Goal: Information Seeking & Learning: Compare options

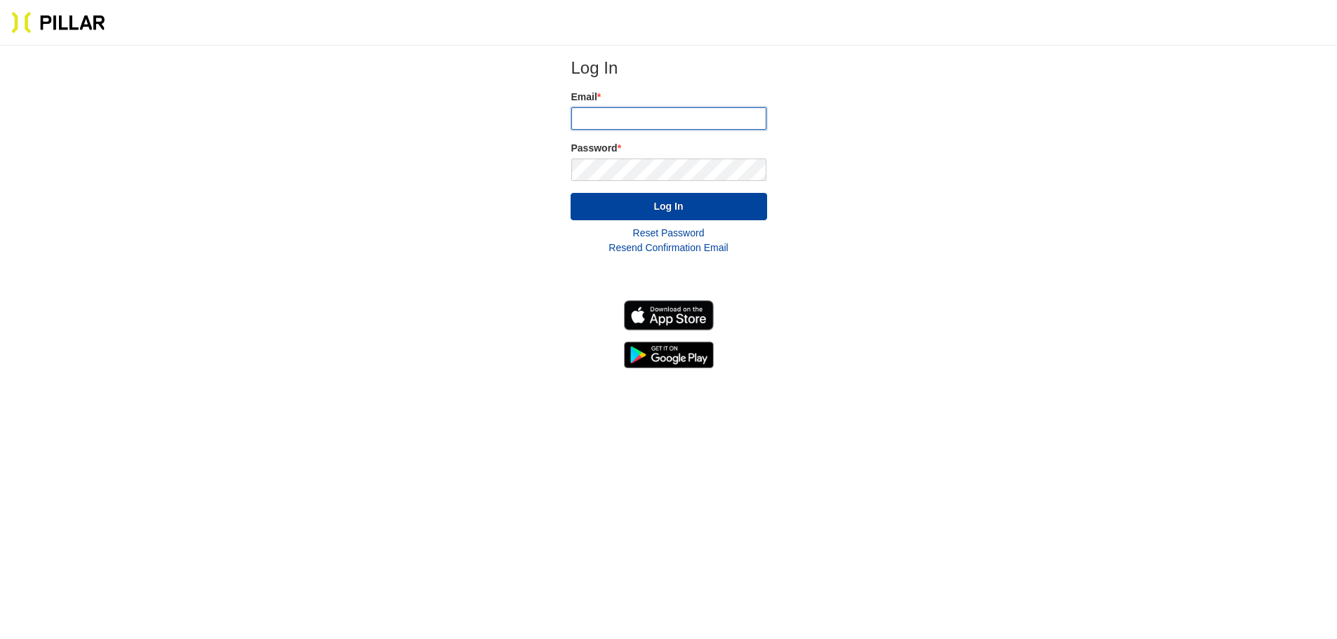
click at [645, 119] on input "email" at bounding box center [668, 118] width 195 height 22
type input "[EMAIL_ADDRESS][DOMAIN_NAME]"
click at [688, 196] on button "Log In" at bounding box center [669, 206] width 197 height 27
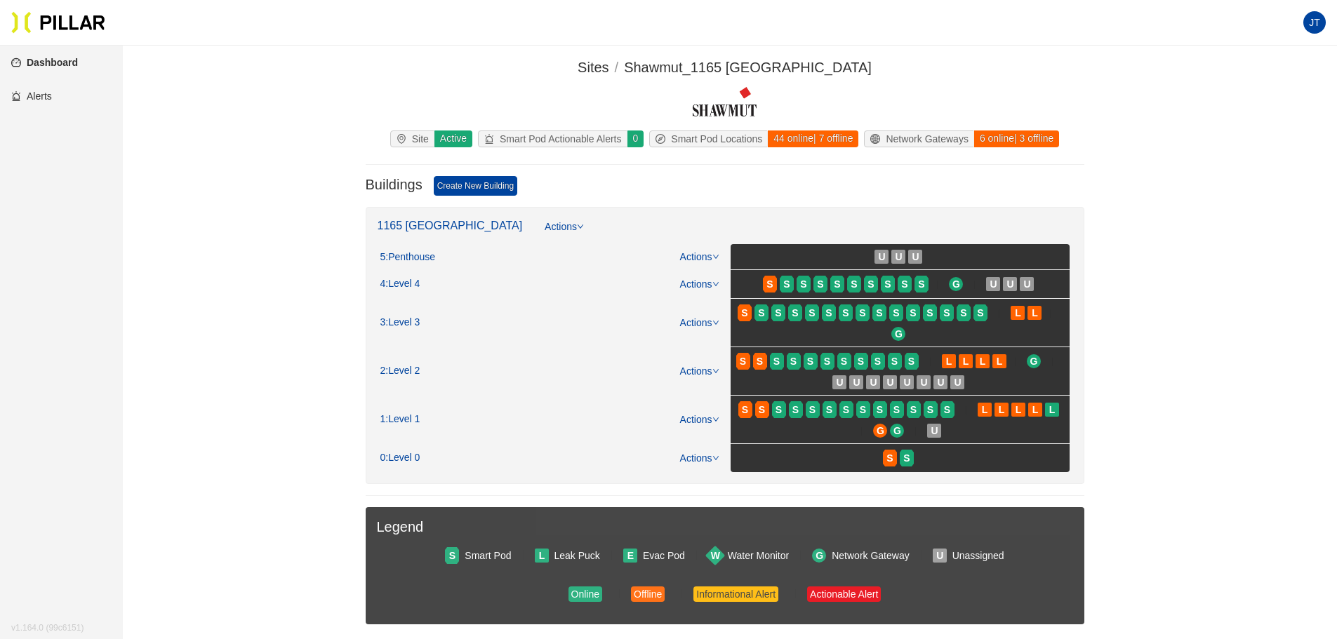
click at [1228, 222] on section "Sites / Shawmut_1165 [GEOGRAPHIC_DATA] / Site Active Smart Pod Actionable Alert…" at bounding box center [724, 424] width 1135 height 734
click at [43, 96] on link "Alerts" at bounding box center [31, 96] width 41 height 11
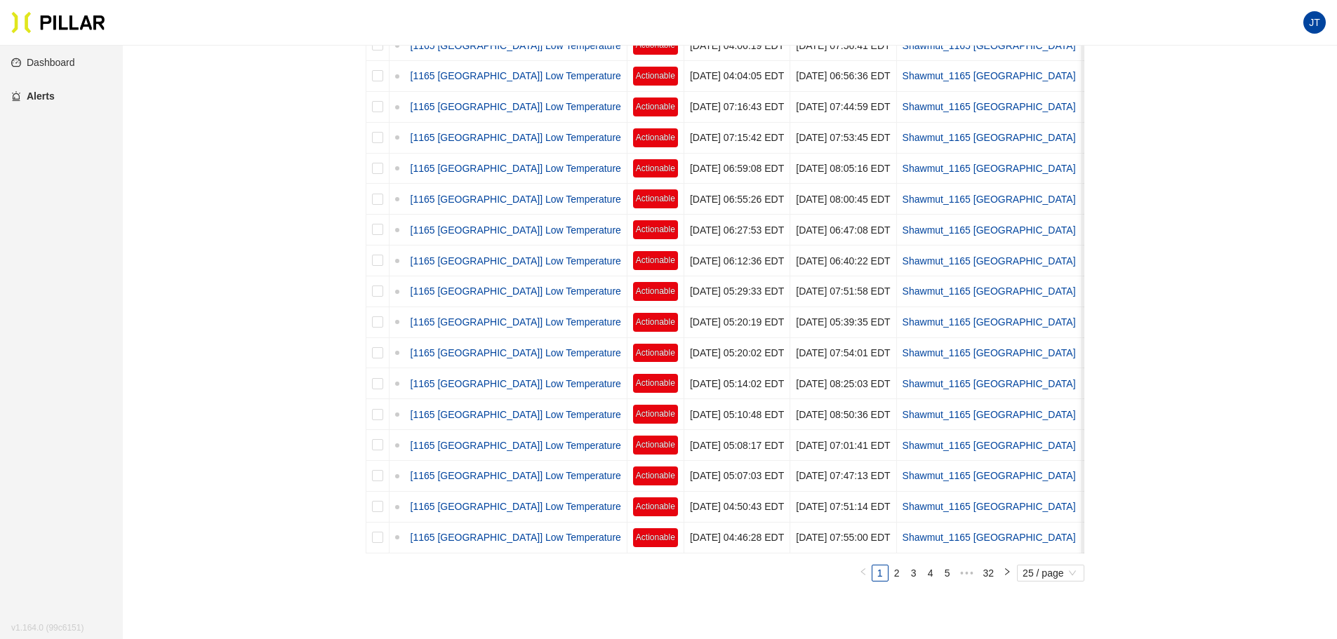
scroll to position [562, 0]
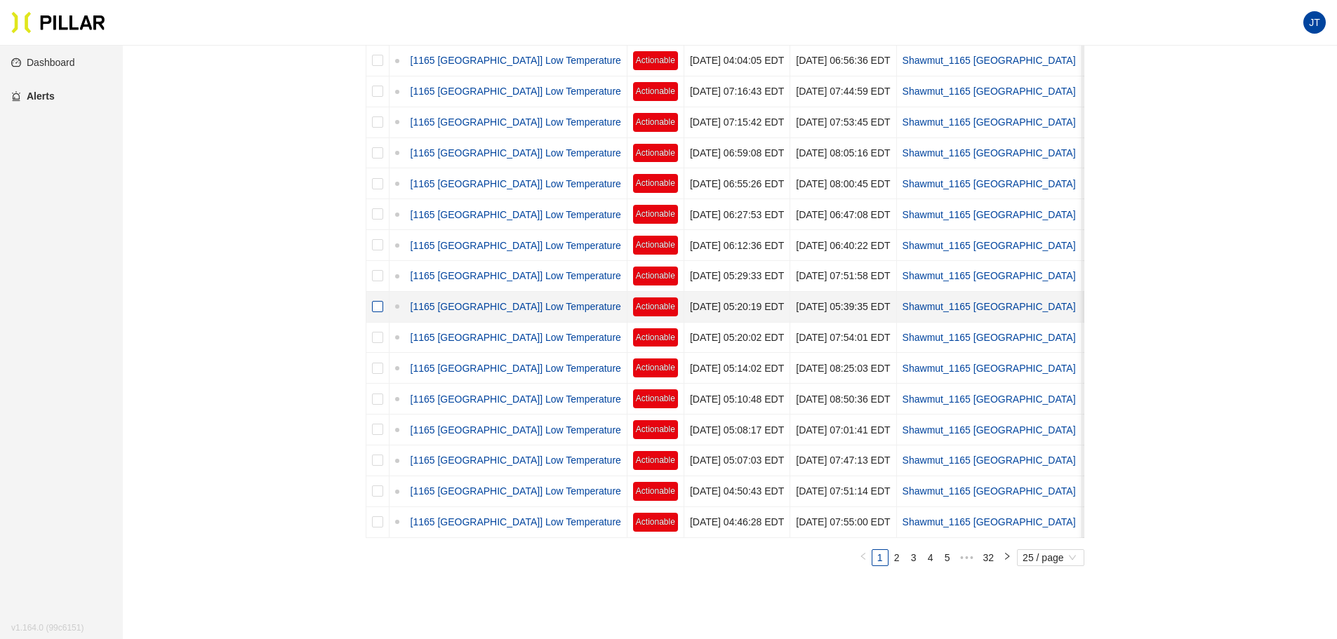
click at [376, 306] on input "checkbox" at bounding box center [377, 306] width 11 height 11
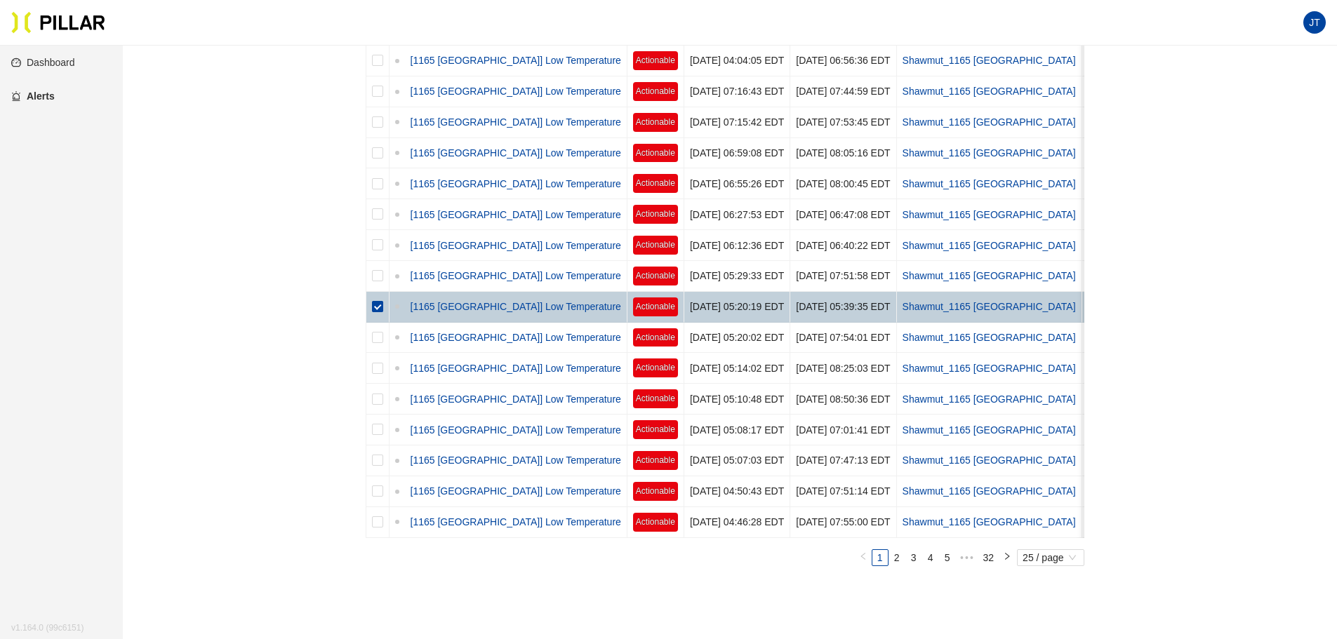
click at [376, 306] on input "checkbox" at bounding box center [377, 306] width 11 height 11
click at [375, 309] on input "checkbox" at bounding box center [377, 306] width 11 height 11
checkbox input "false"
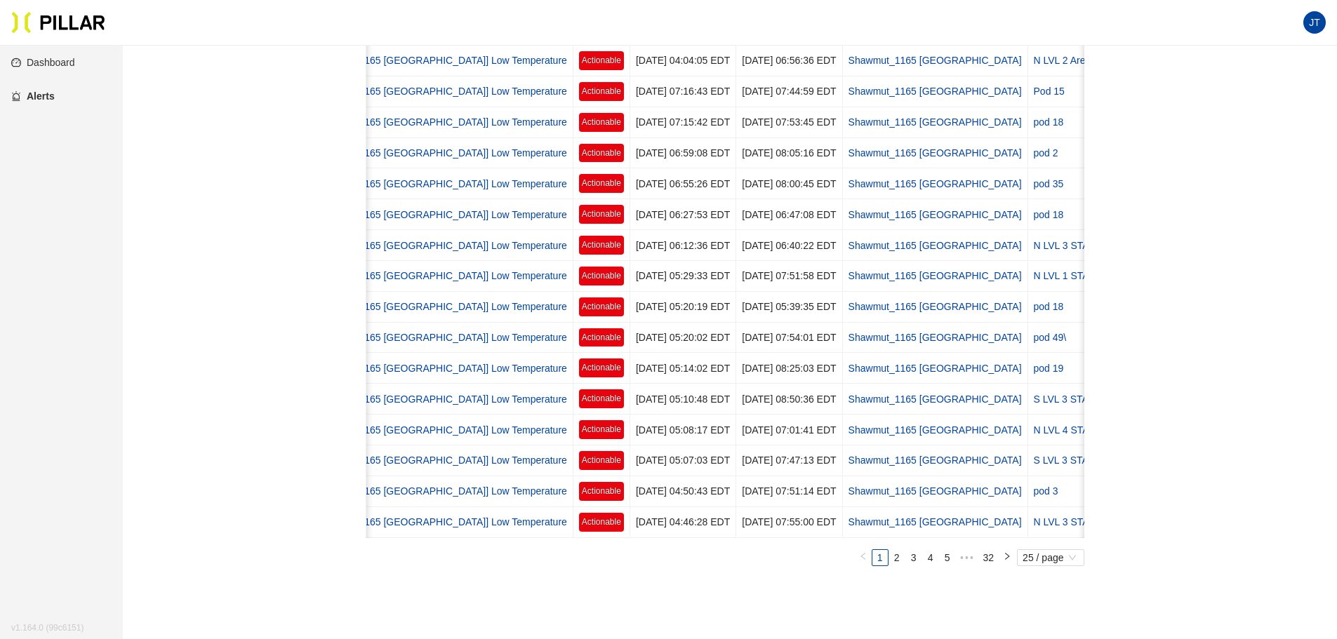
scroll to position [0, 0]
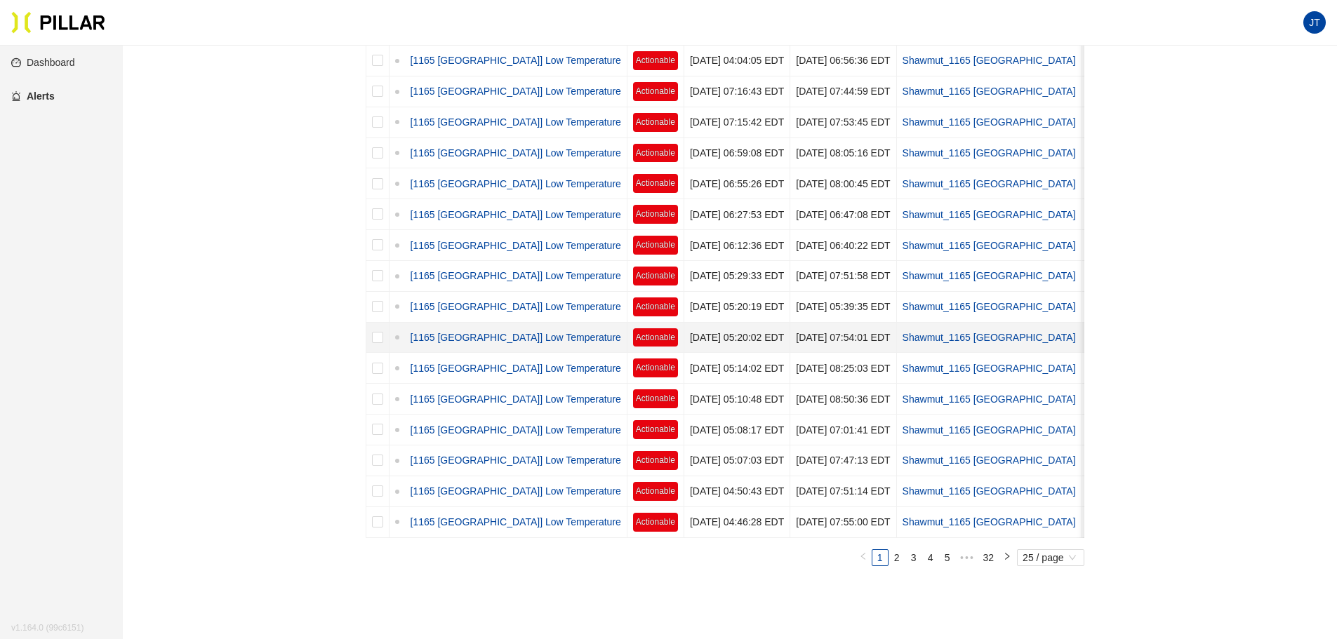
click at [458, 339] on link "[1165 [GEOGRAPHIC_DATA]] Low Temperature" at bounding box center [513, 337] width 216 height 15
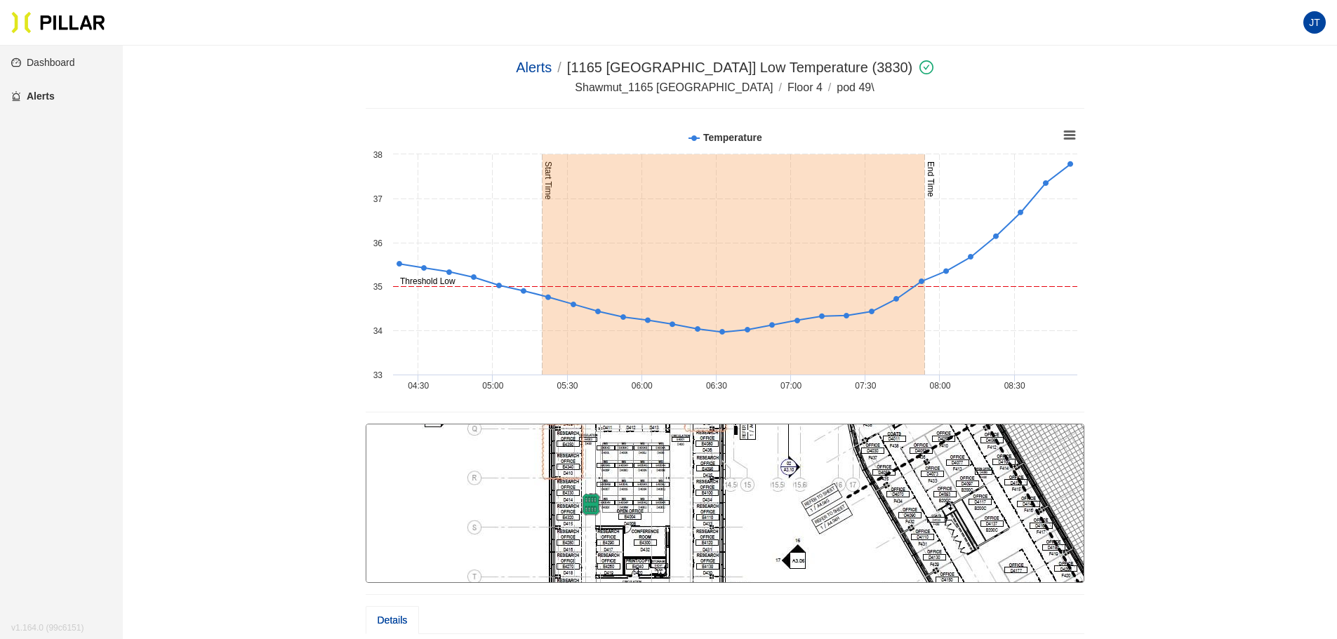
click at [460, 33] on section "JT" at bounding box center [668, 23] width 1337 height 46
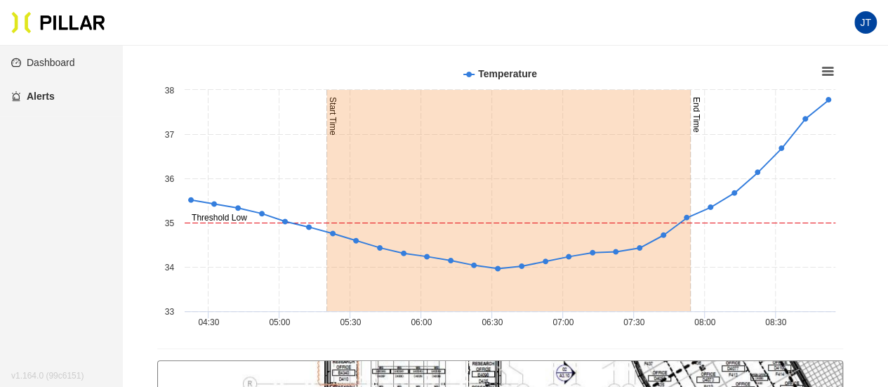
scroll to position [140, 0]
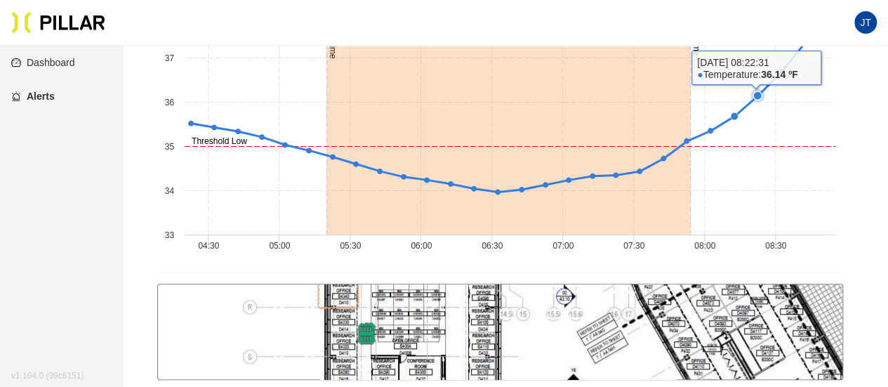
click at [751, 175] on rect at bounding box center [499, 120] width 685 height 281
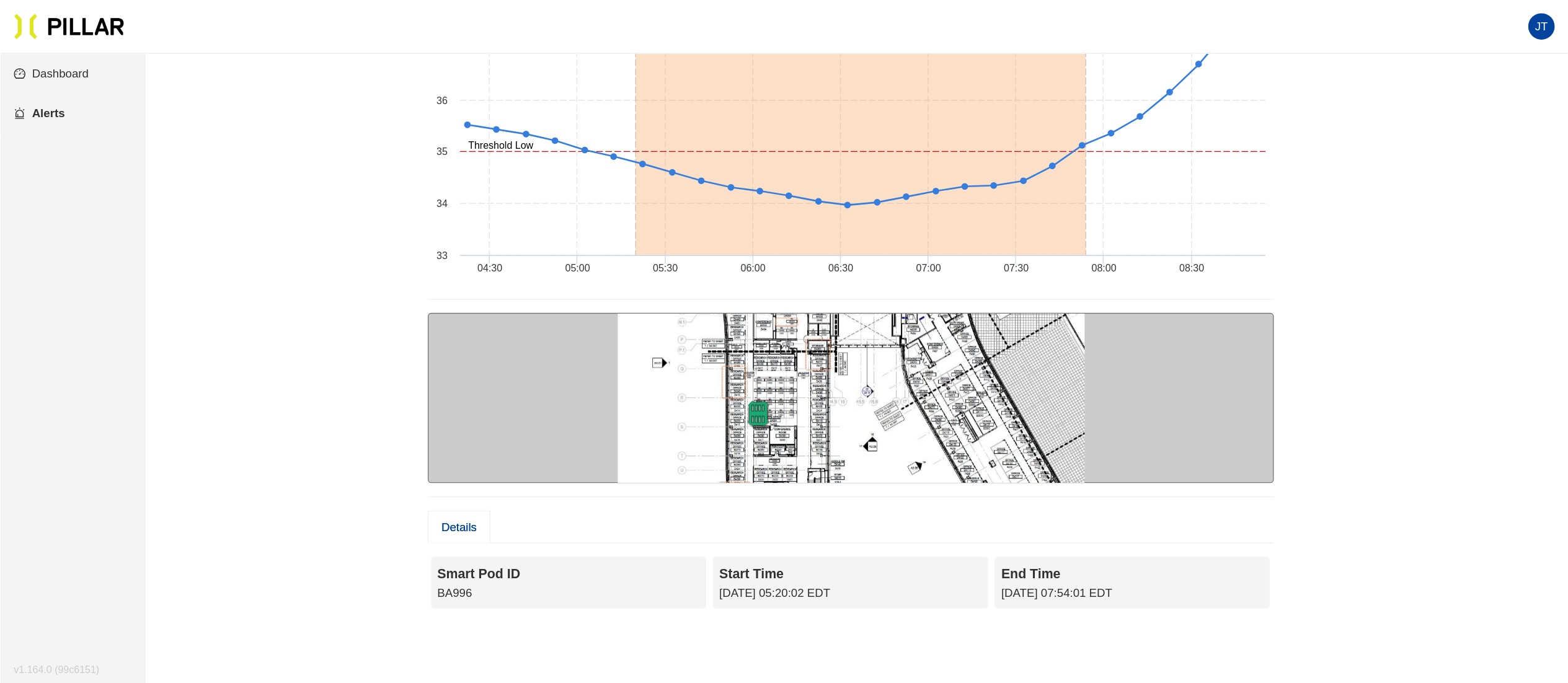
scroll to position [135, 0]
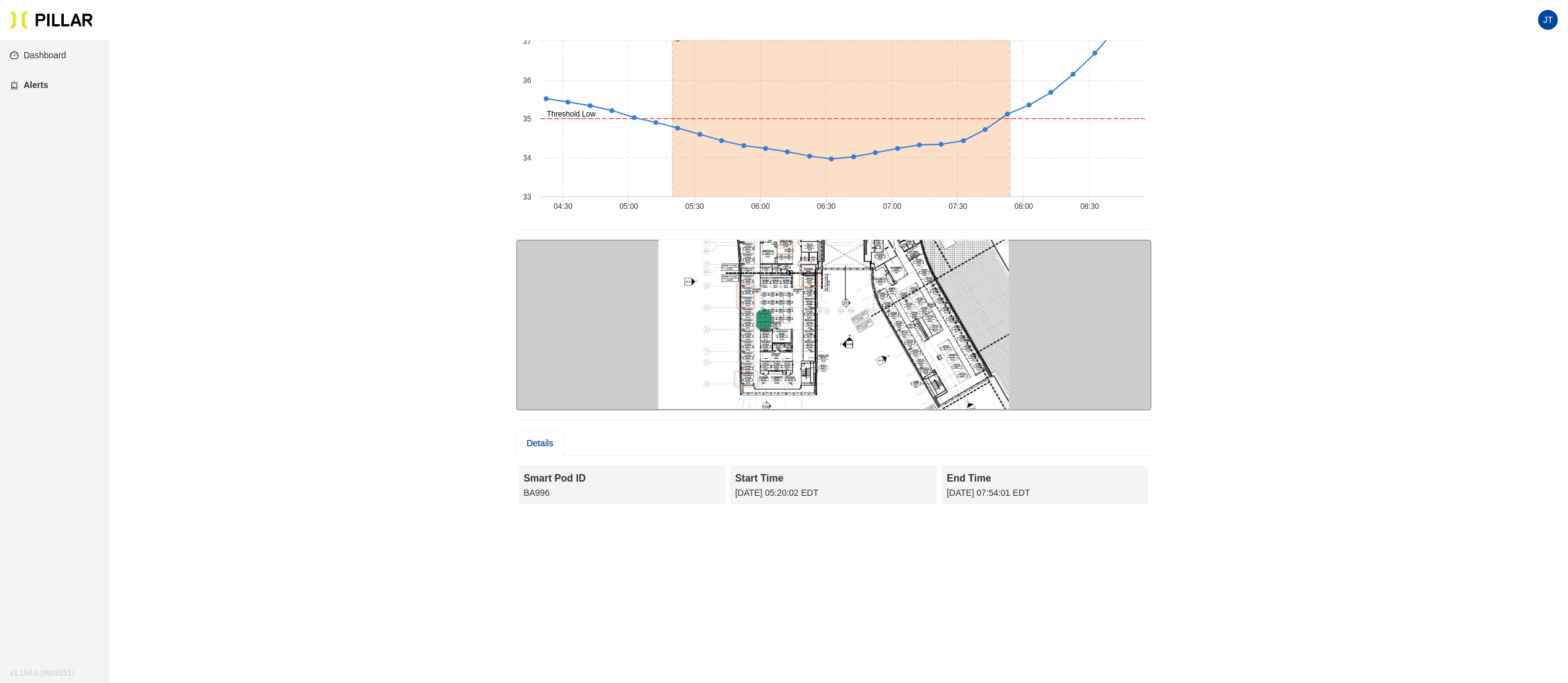
drag, startPoint x: 1054, startPoint y: 1, endPoint x: 330, endPoint y: 219, distance: 756.1
click at [330, 219] on div "Alerts / [1165 [PERSON_NAME]] Low Temperature (3830) / Shawmut_1165 [PERSON_NAM…" at bounding box center [833, 216] width 1390 height 599
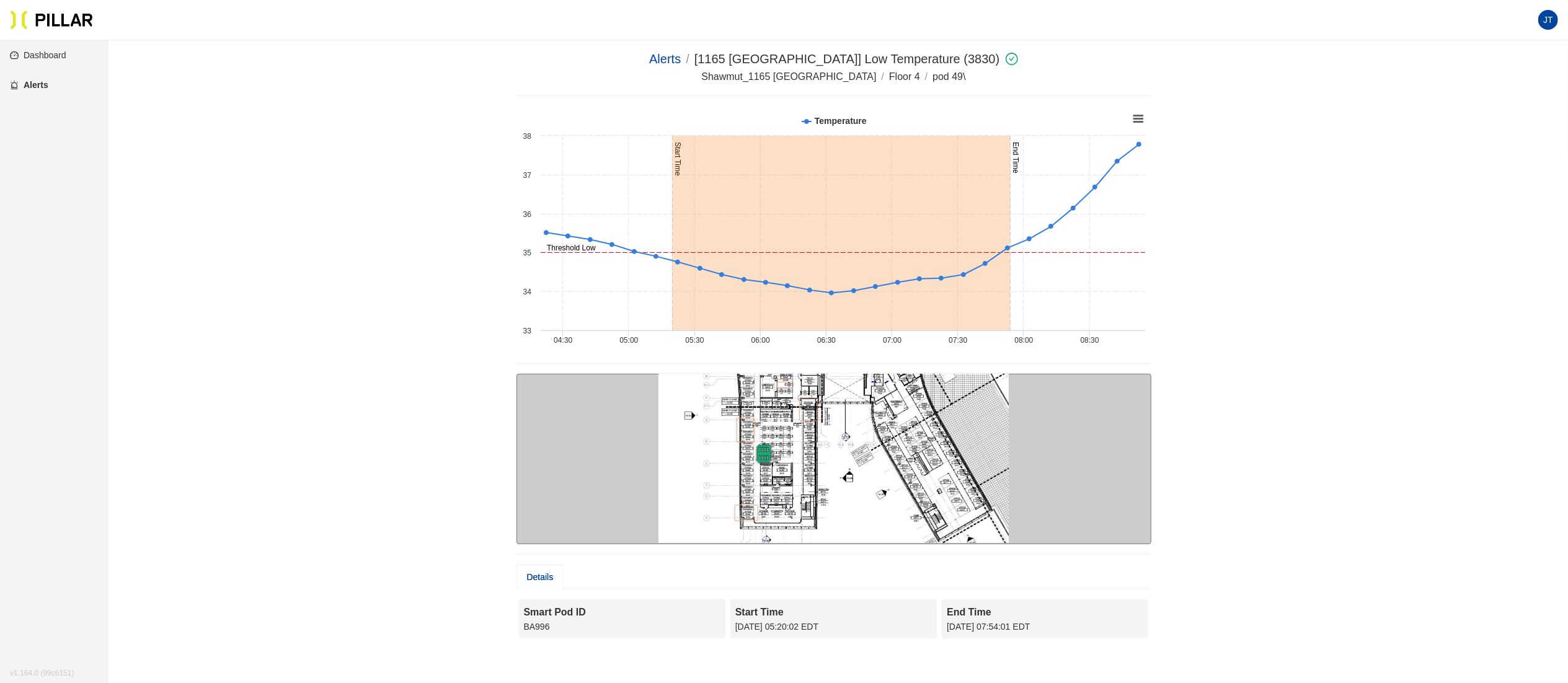
scroll to position [0, 0]
click at [58, 56] on link "Dashboard" at bounding box center [38, 55] width 57 height 10
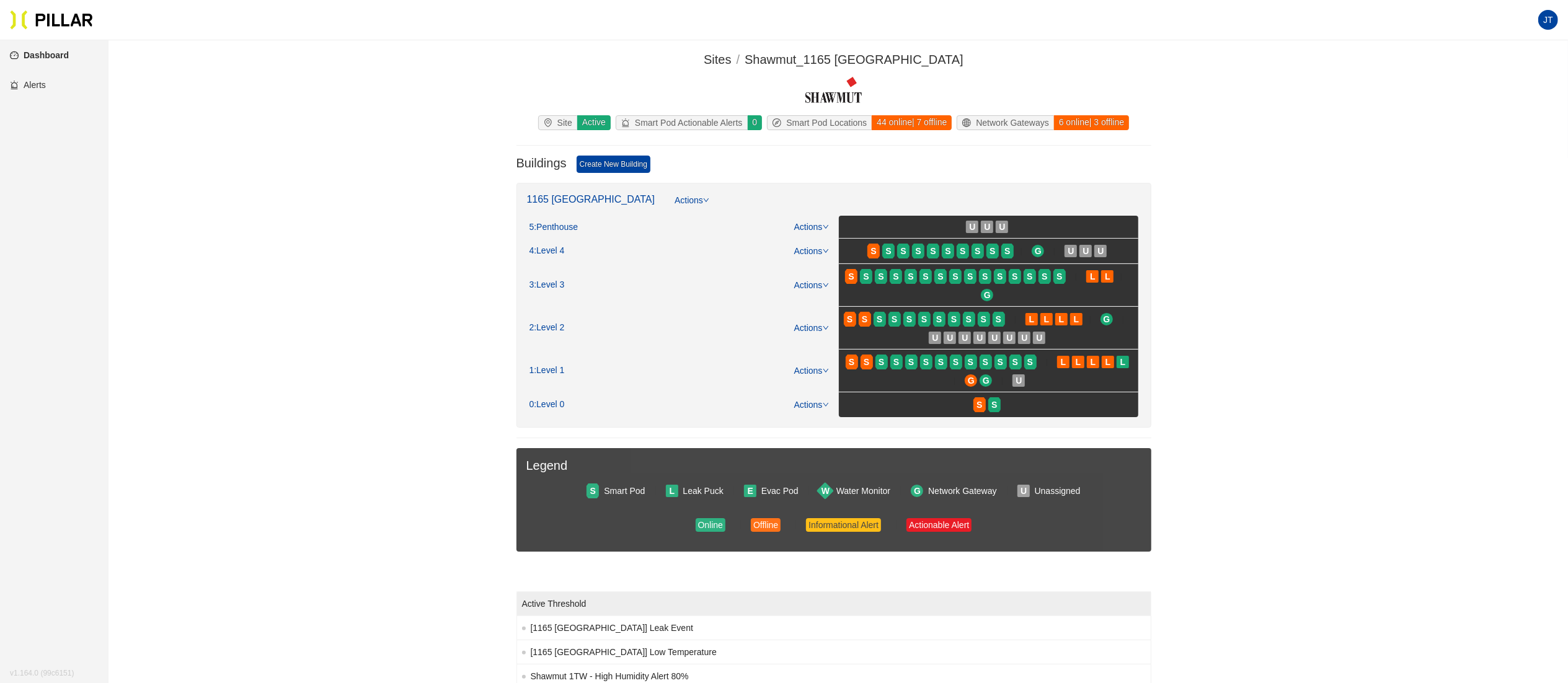
click at [509, 37] on section "JT" at bounding box center [784, 20] width 1568 height 41
click at [507, 44] on main "Sites / Shawmut_1165 [GEOGRAPHIC_DATA] / Site Active Smart Pod Actionable Alert…" at bounding box center [784, 469] width 1568 height 857
click at [1190, 245] on section "Sites / Shawmut_1165 [GEOGRAPHIC_DATA] / Site Active Smart Pod Actionable Alert…" at bounding box center [833, 375] width 1390 height 649
click at [63, 56] on link "Dashboard" at bounding box center [39, 55] width 59 height 10
click at [554, 285] on span ": Level 3" at bounding box center [549, 285] width 30 height 11
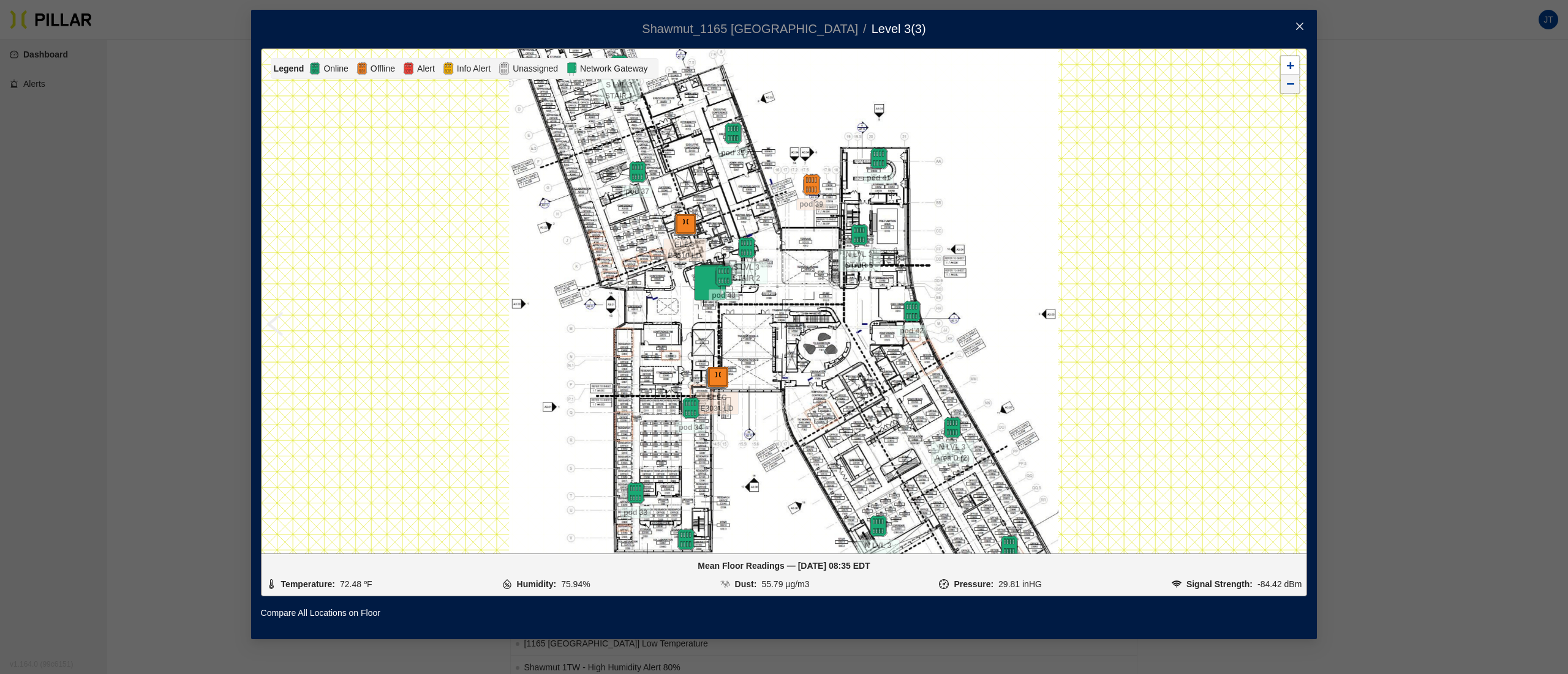
click at [1175, 87] on span "−" at bounding box center [1290, 84] width 8 height 16
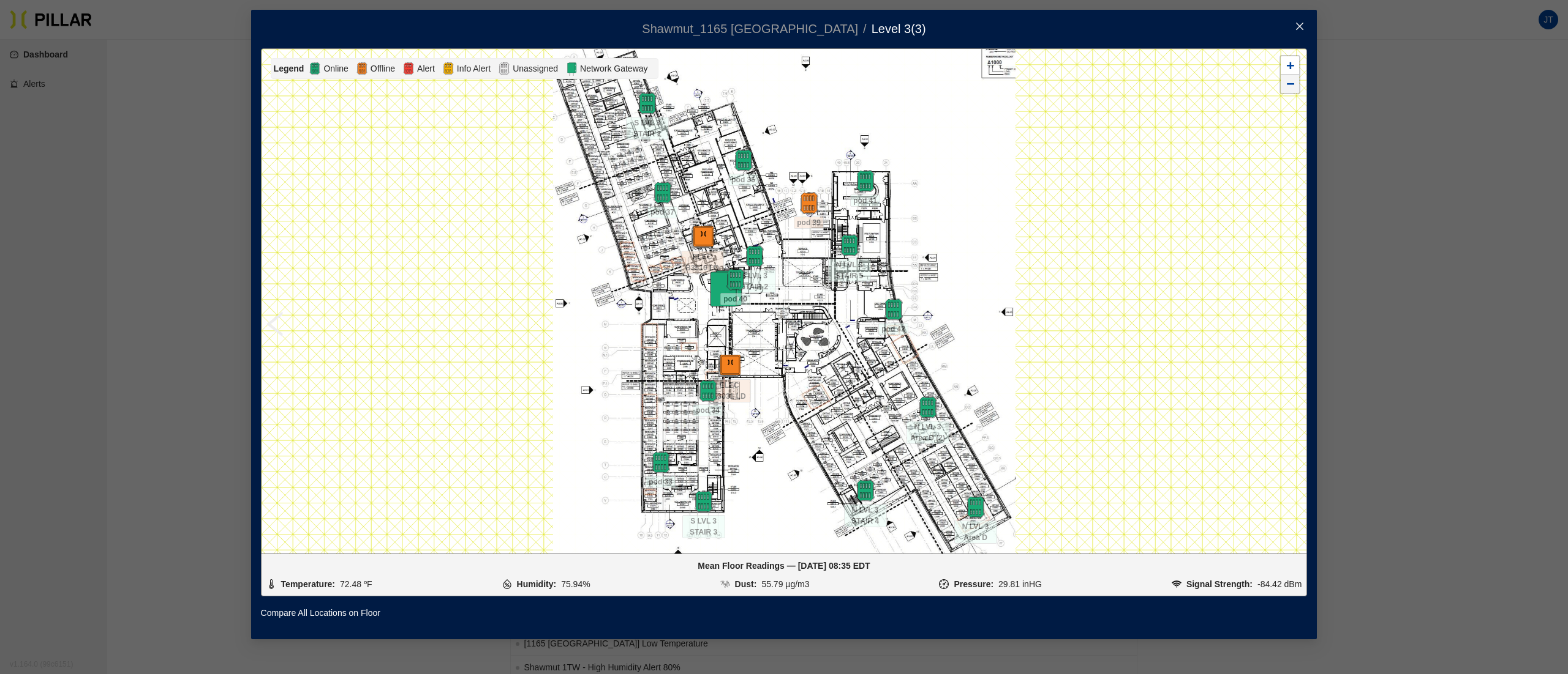
click at [1175, 87] on span "−" at bounding box center [1290, 84] width 8 height 16
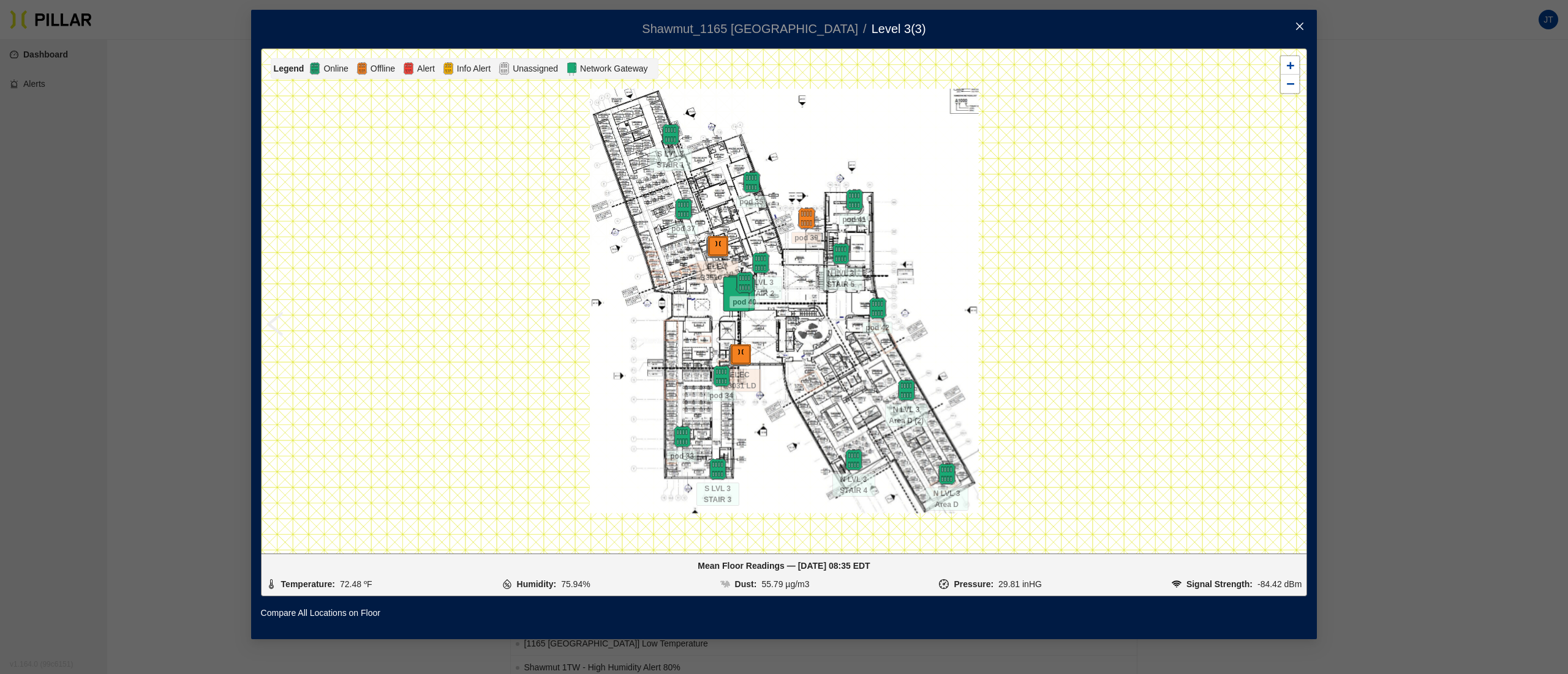
click at [1175, 29] on span "Close" at bounding box center [1299, 26] width 34 height 34
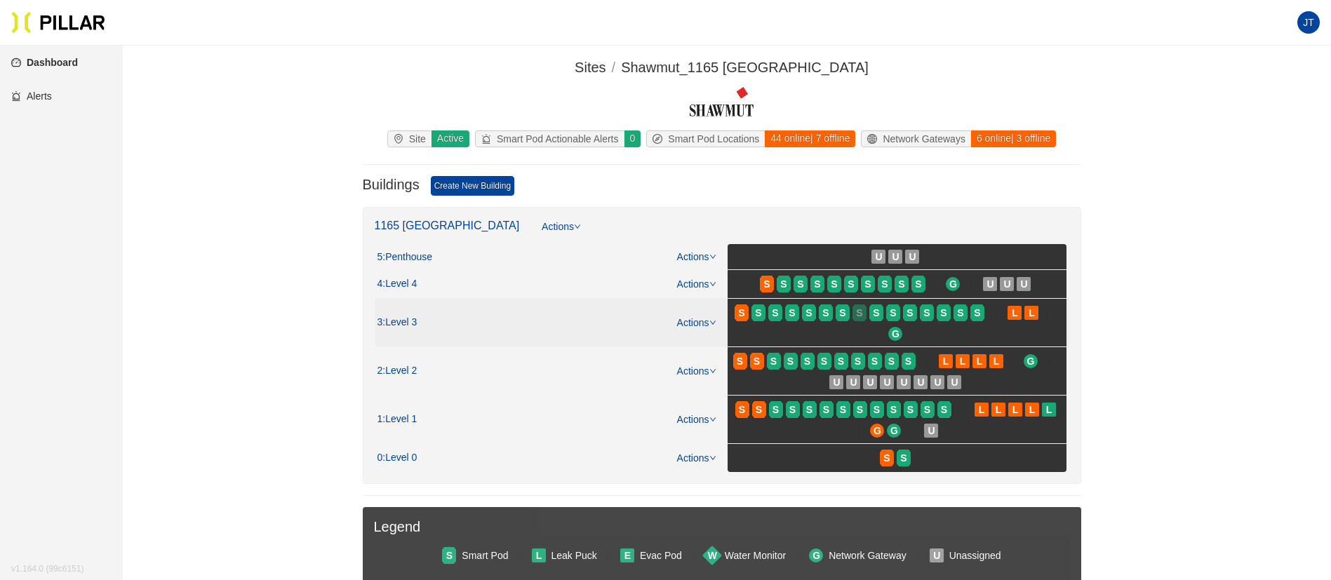
drag, startPoint x: 2642, startPoint y: 11, endPoint x: 859, endPoint y: 310, distance: 1807.7
click at [859, 310] on span "S" at bounding box center [859, 312] width 6 height 15
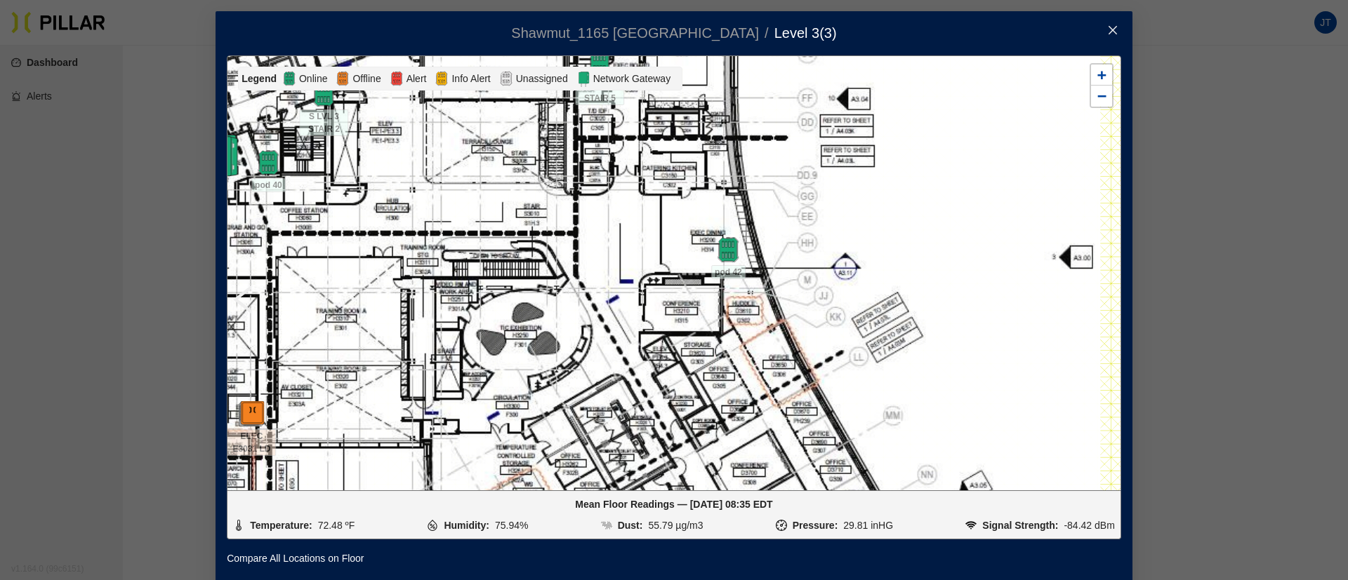
drag, startPoint x: 762, startPoint y: 432, endPoint x: 1298, endPoint y: 413, distance: 536.6
click at [1298, 413] on div "Shawmut_1165 [PERSON_NAME] / Level 3 ( 3 ) / Legend Online Offline Alert Info A…" at bounding box center [674, 290] width 1348 height 580
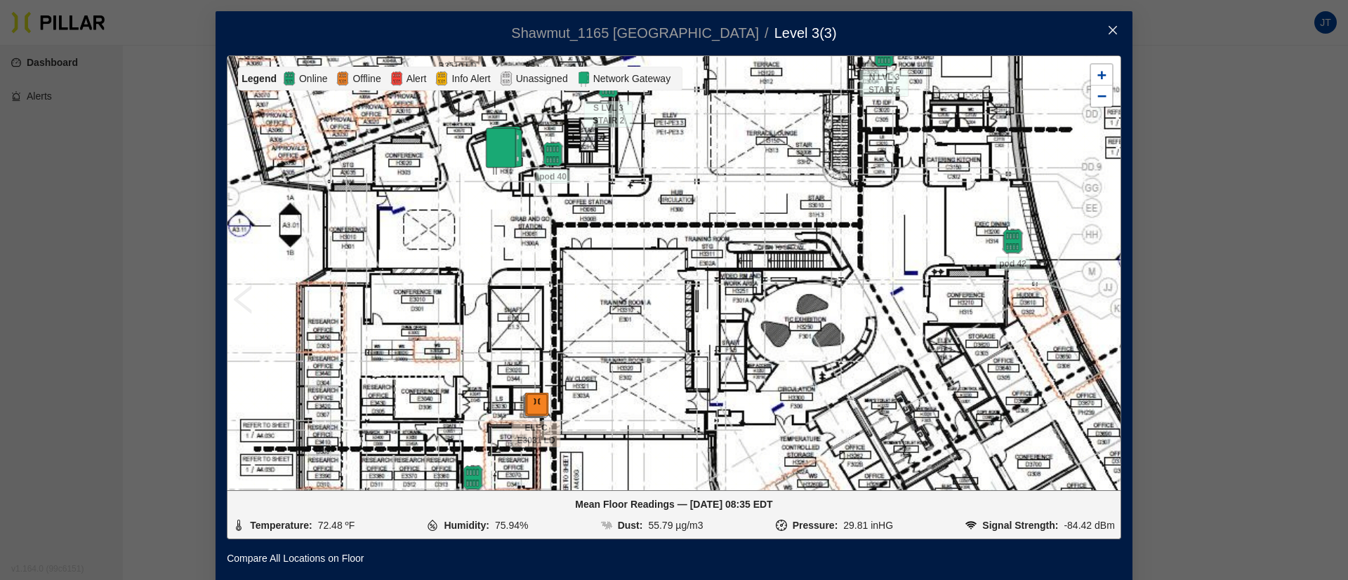
drag, startPoint x: 664, startPoint y: 387, endPoint x: 948, endPoint y: 378, distance: 284.4
click at [948, 378] on div at bounding box center [673, 273] width 893 height 434
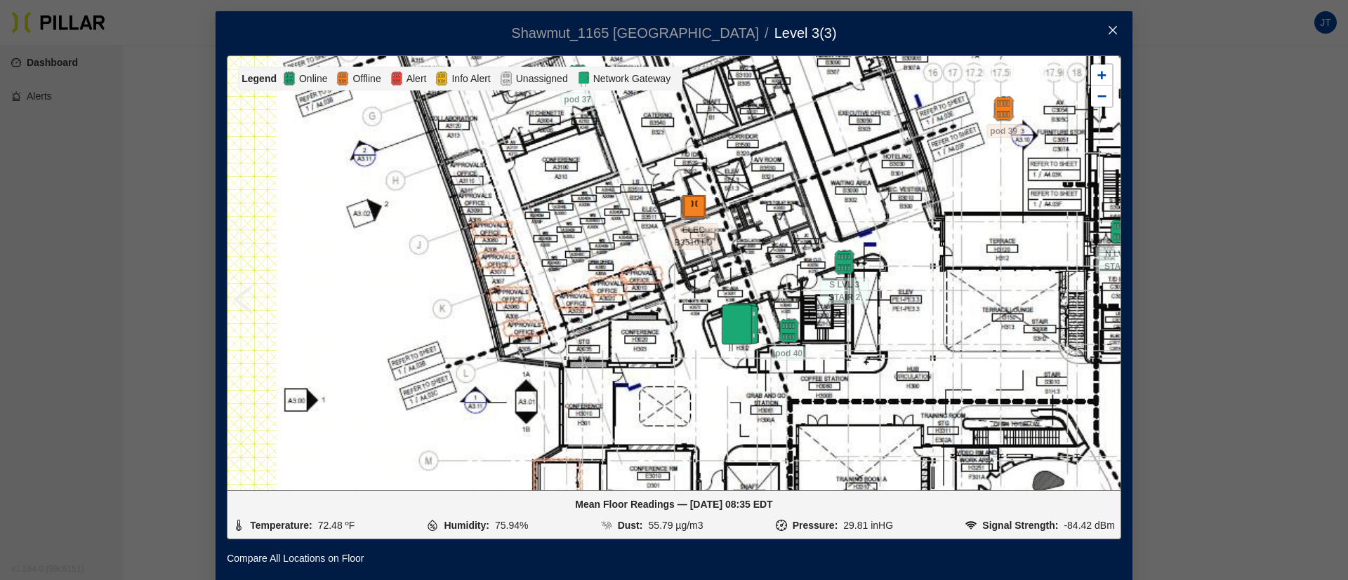
drag, startPoint x: 437, startPoint y: 255, endPoint x: 672, endPoint y: 432, distance: 294.8
click at [672, 432] on div at bounding box center [673, 273] width 893 height 434
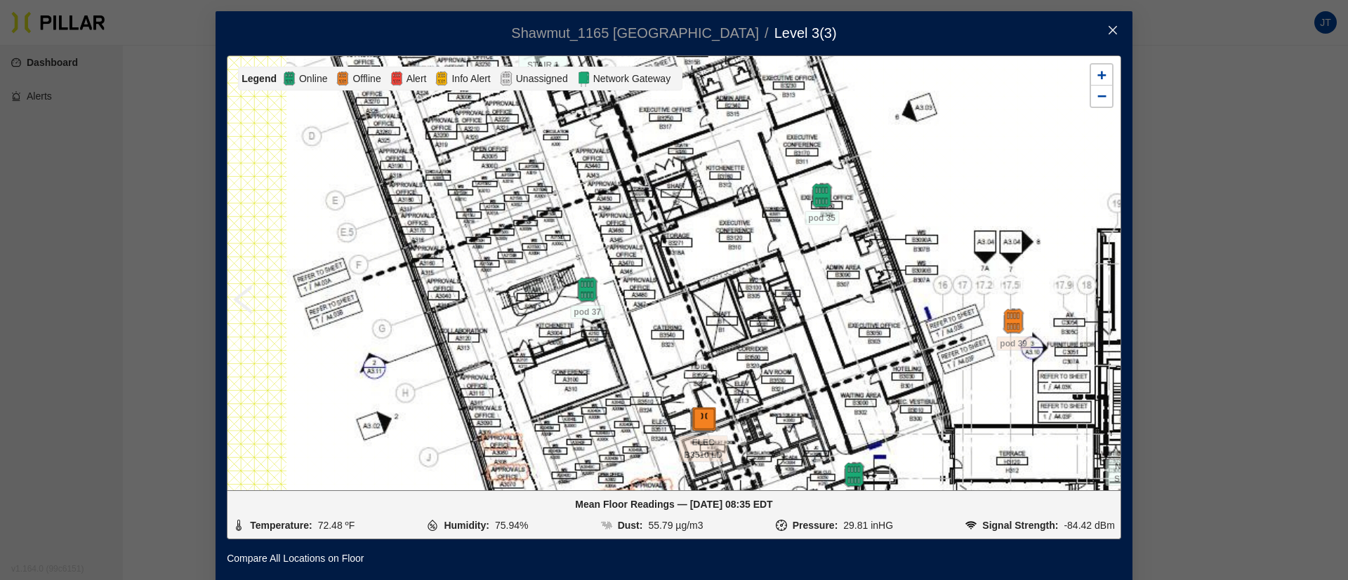
drag, startPoint x: 633, startPoint y: 226, endPoint x: 643, endPoint y: 439, distance: 213.6
click at [643, 439] on div at bounding box center [673, 273] width 893 height 434
click at [578, 289] on img at bounding box center [587, 290] width 30 height 30
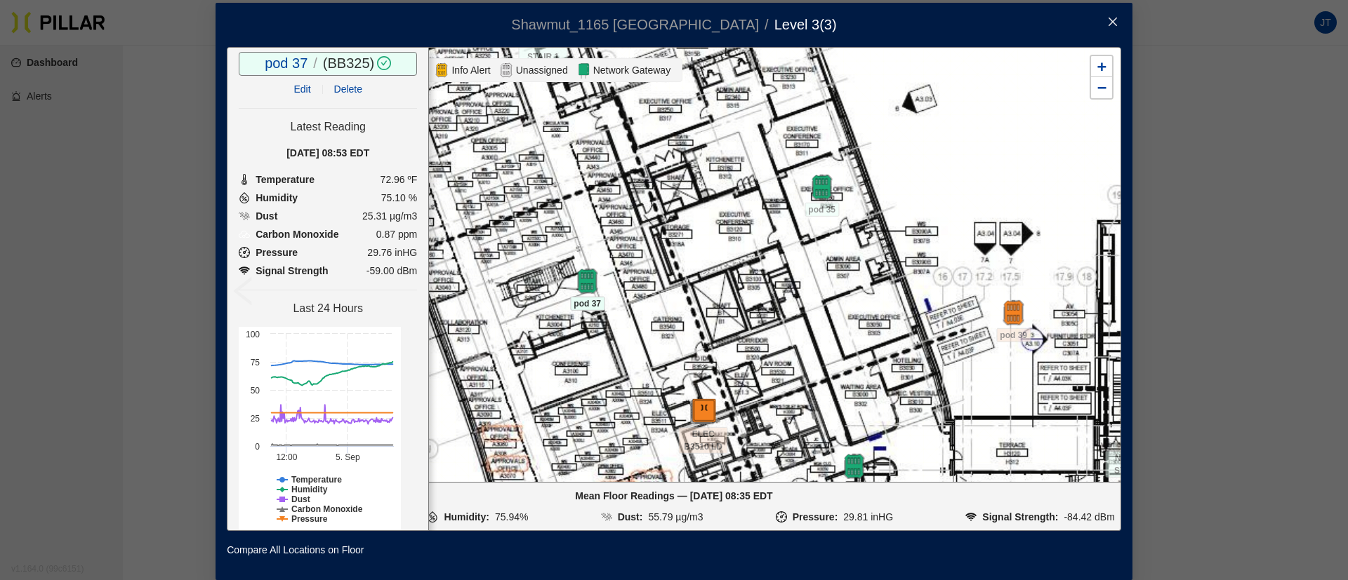
scroll to position [13, 0]
click at [71, 225] on div "Shawmut_1165 [PERSON_NAME] / Level 3 ( 3 ) / pod 37 / ( BB325 ) / Edit Delete L…" at bounding box center [674, 290] width 1348 height 580
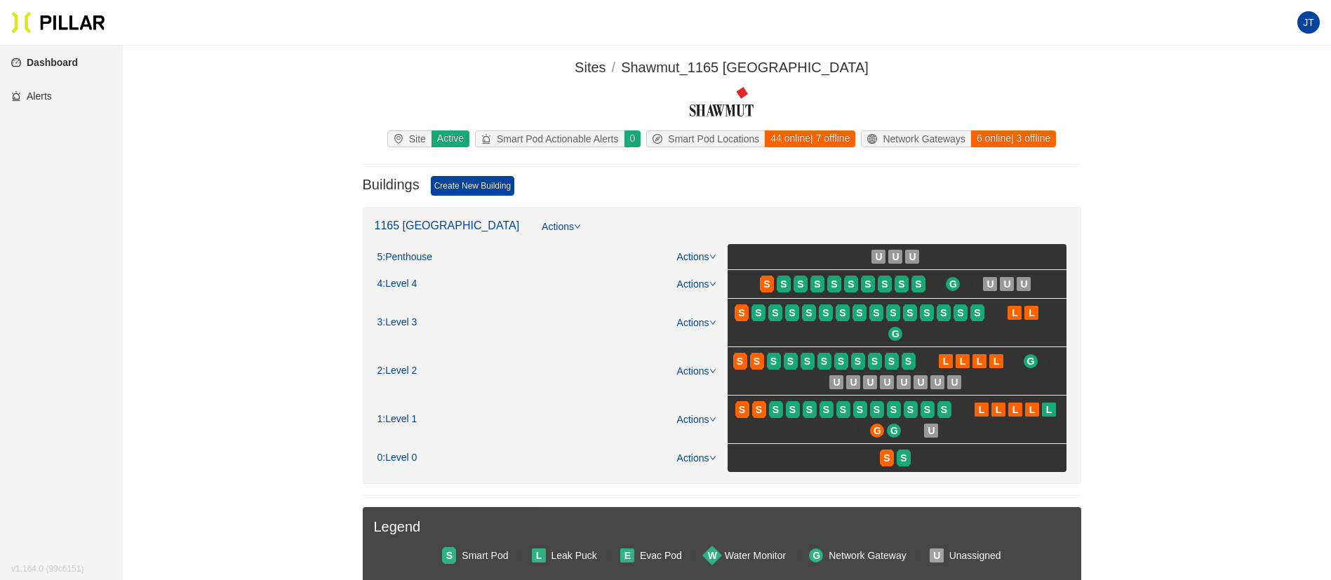
click at [73, 62] on link "Dashboard" at bounding box center [44, 62] width 67 height 11
click at [542, 225] on link "Actions" at bounding box center [561, 231] width 39 height 25
click at [430, 225] on link "1165 [GEOGRAPHIC_DATA]" at bounding box center [447, 226] width 145 height 12
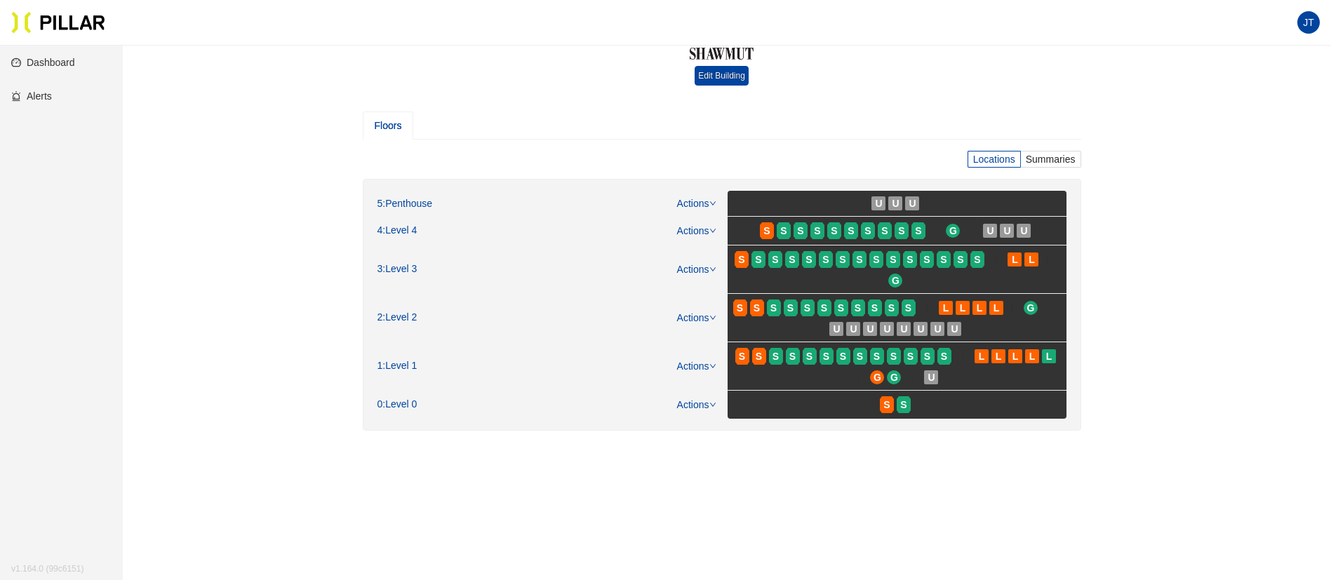
scroll to position [87, 0]
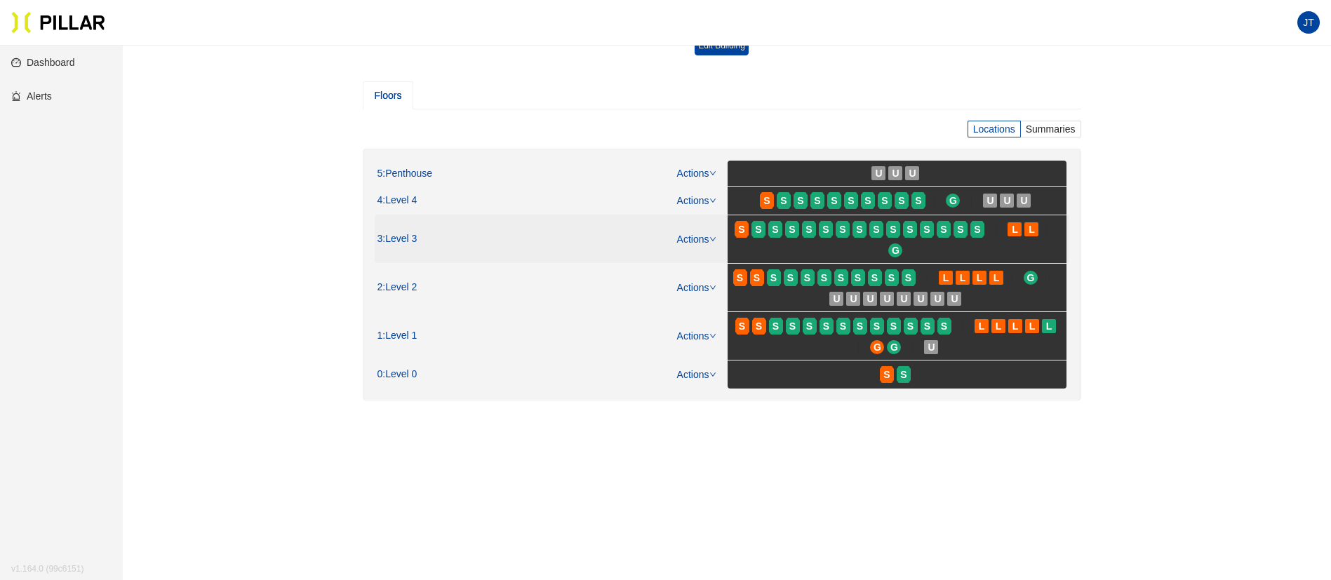
click at [693, 236] on link "Actions" at bounding box center [696, 239] width 39 height 11
click at [1054, 126] on span "Summaries" at bounding box center [1051, 129] width 50 height 11
click at [0, 0] on input "Summaries" at bounding box center [0, 0] width 0 height 0
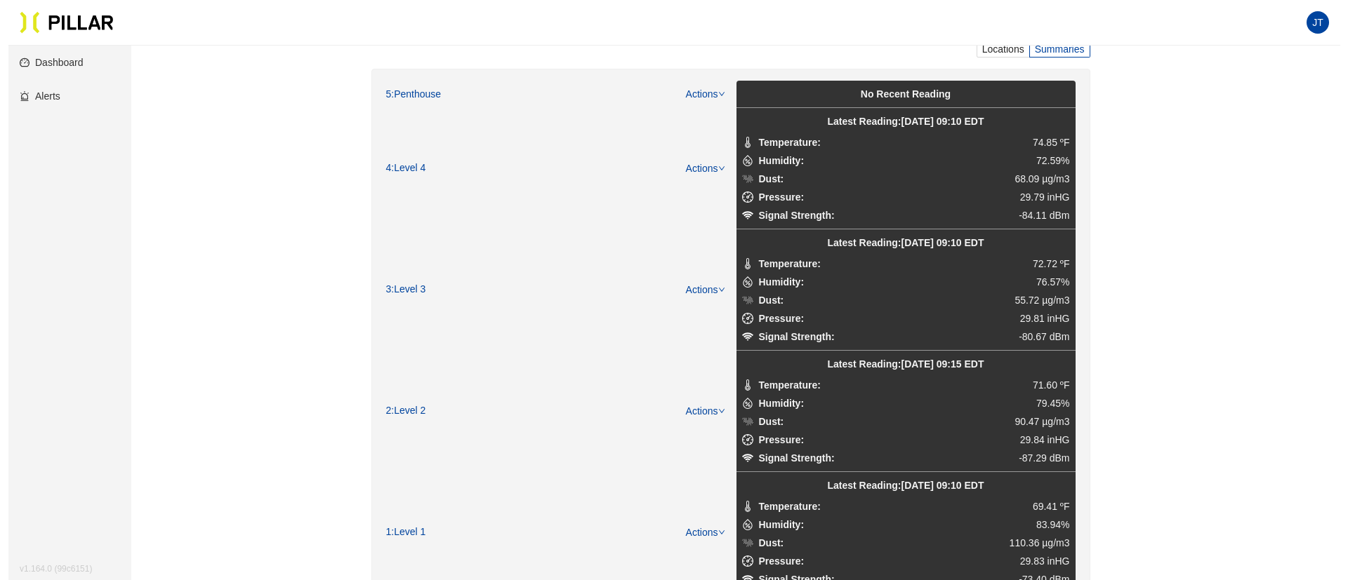
scroll to position [282, 0]
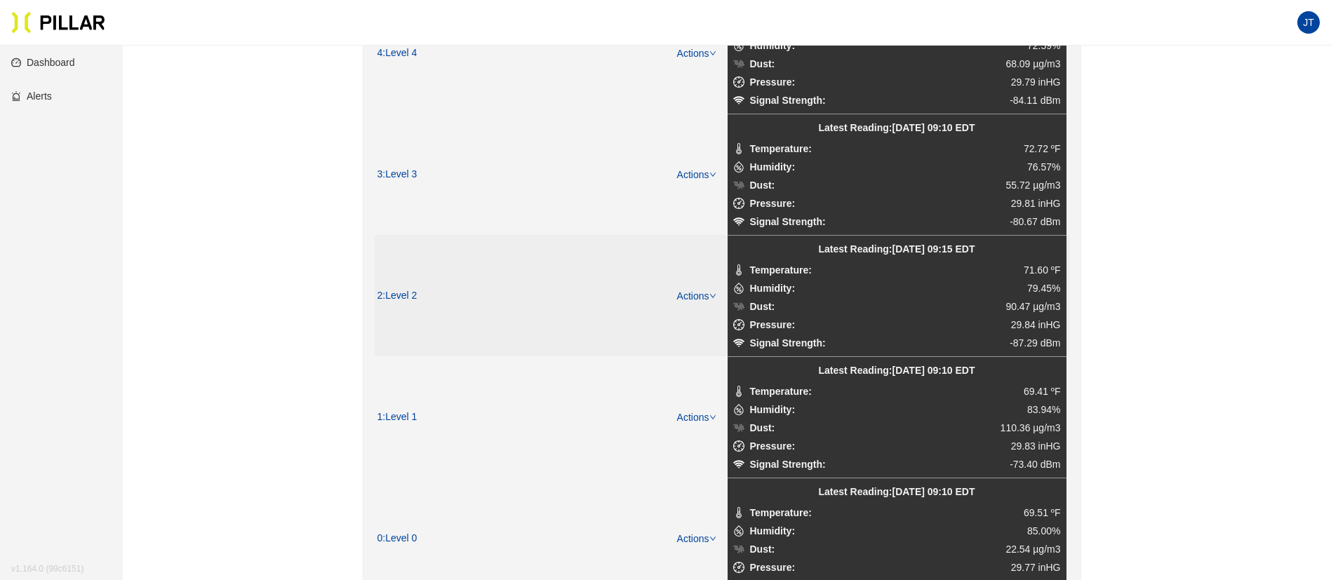
click at [396, 296] on span ": Level 2" at bounding box center [400, 296] width 34 height 13
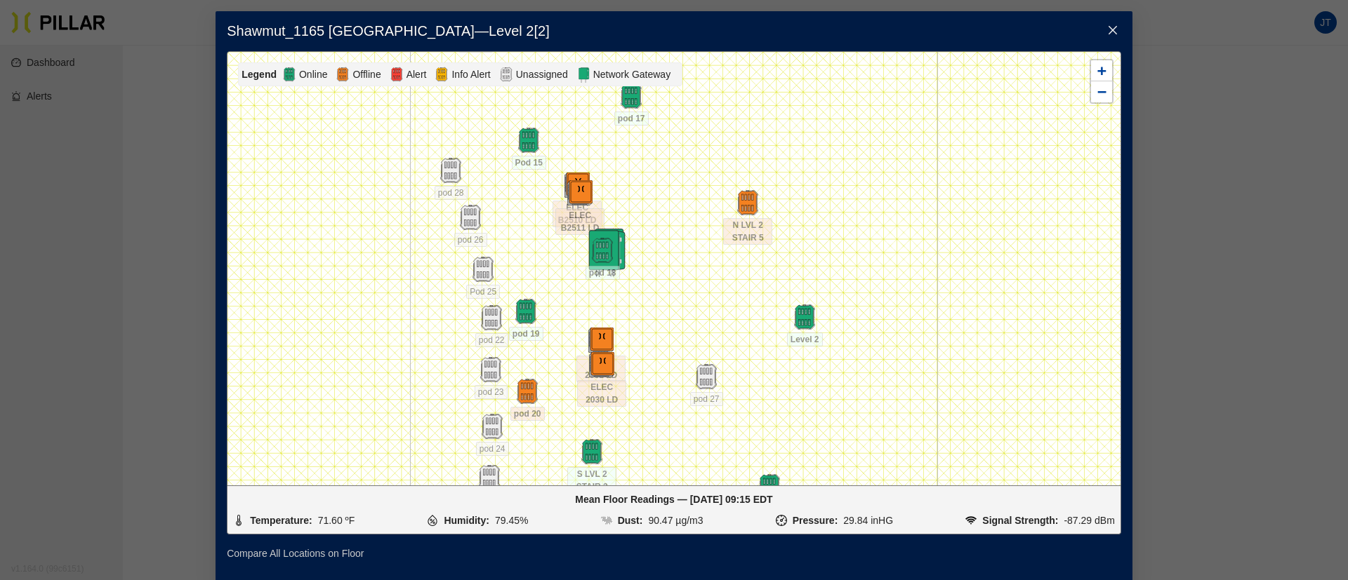
click at [300, 552] on link "Compare All Locations on Floor" at bounding box center [295, 553] width 137 height 15
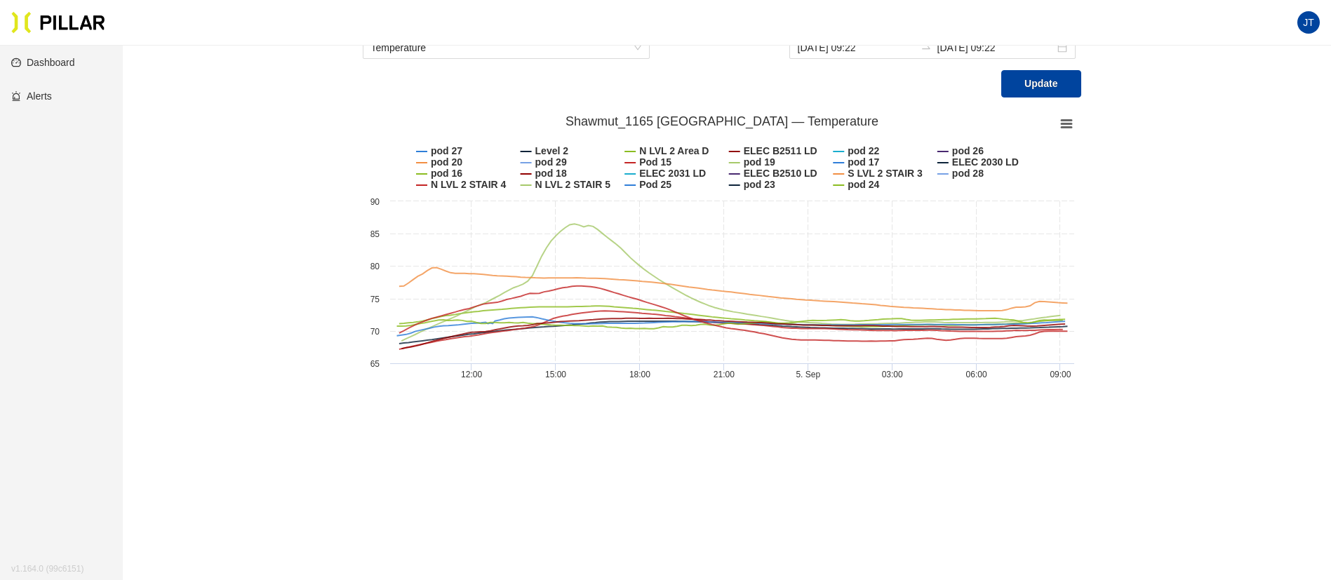
scroll to position [68, 0]
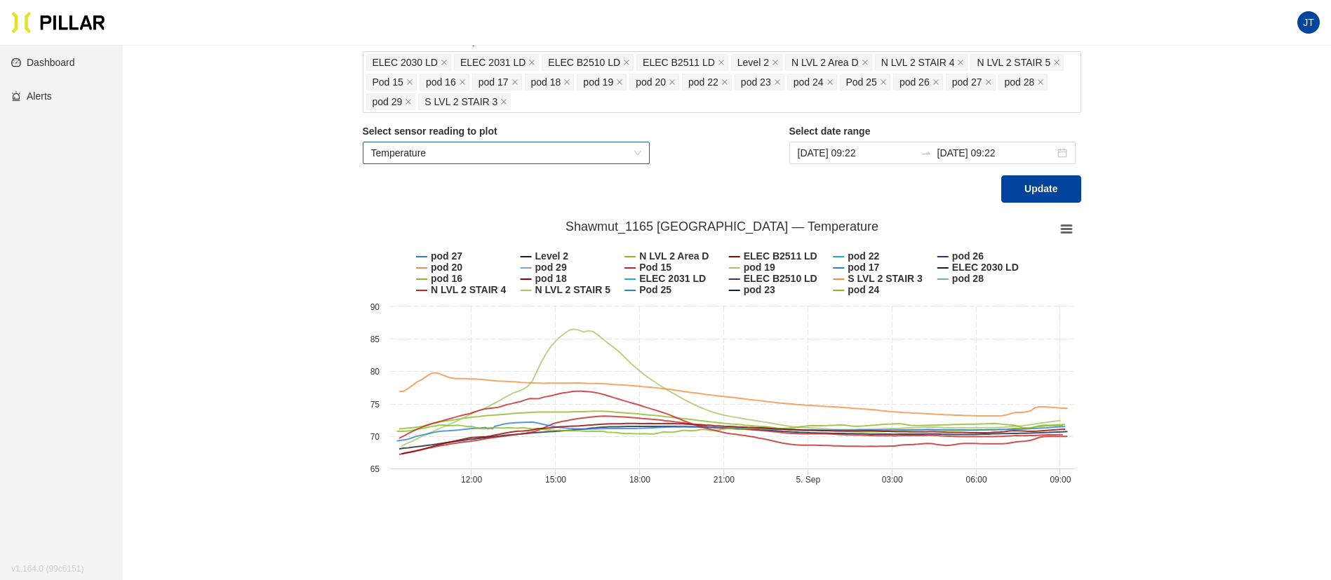
click at [604, 151] on span "Temperature" at bounding box center [506, 152] width 271 height 21
click at [251, 202] on div "Sites / Shawmut_1165 [GEOGRAPHIC_DATA] / Compare Locations / Select locations t…" at bounding box center [721, 242] width 1129 height 506
click at [883, 155] on input "[DATE] 09:22" at bounding box center [856, 152] width 117 height 15
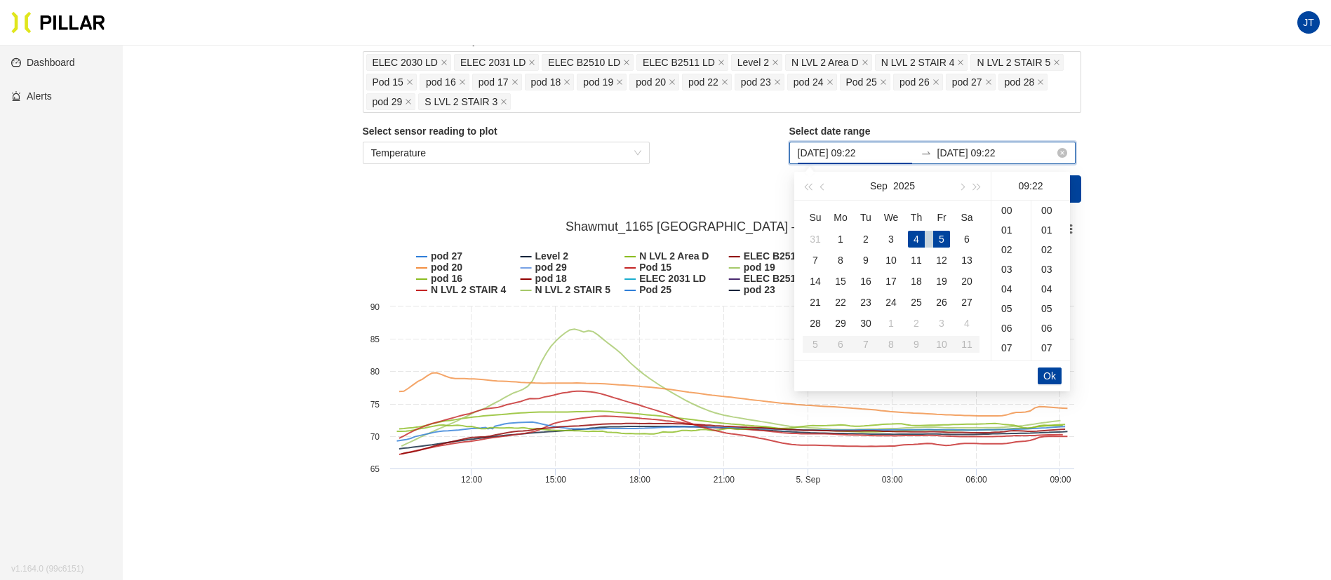
scroll to position [432, 0]
click at [825, 186] on span "button" at bounding box center [824, 186] width 7 height 7
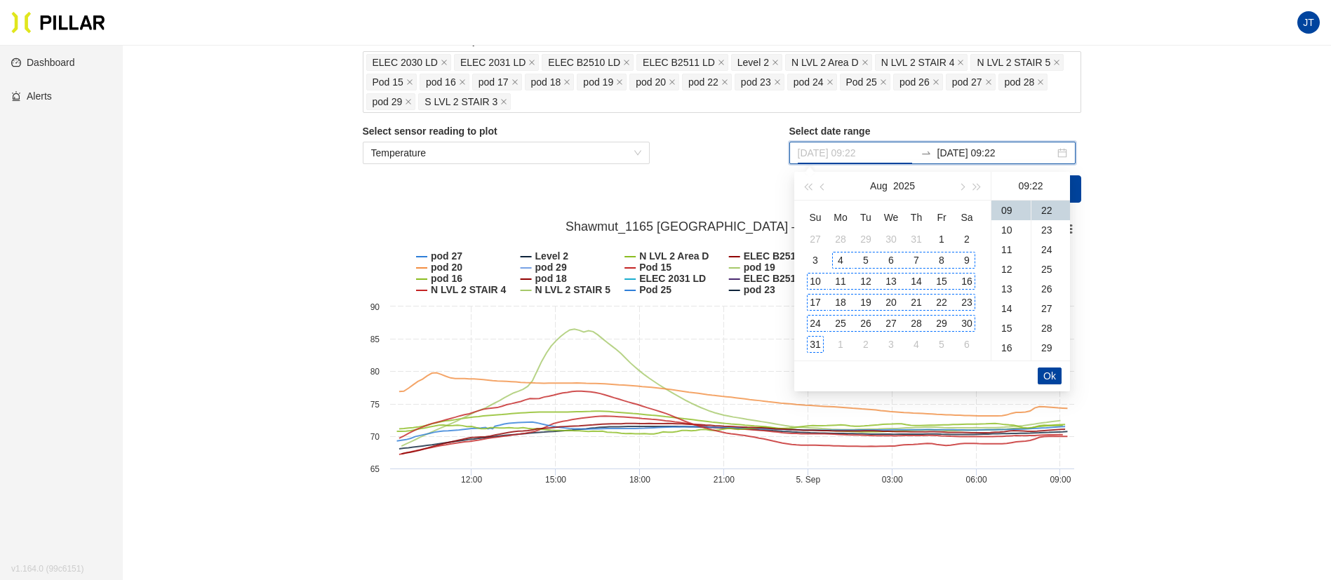
click at [842, 260] on div "4" at bounding box center [840, 260] width 17 height 17
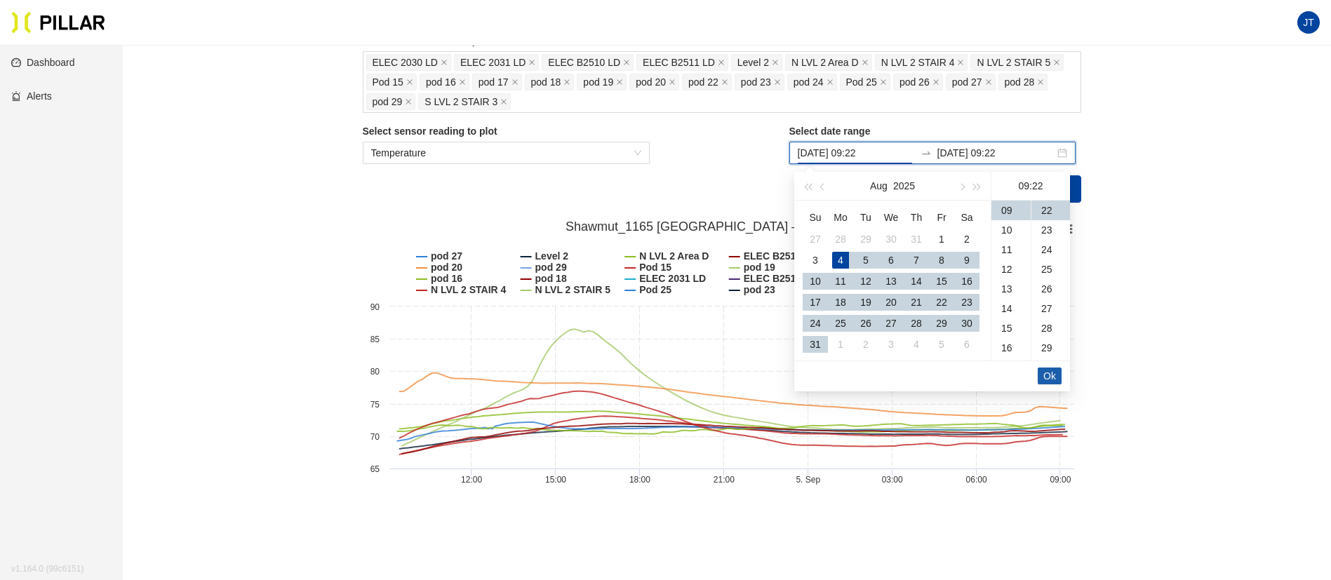
click at [1053, 376] on span "Ok" at bounding box center [1050, 375] width 13 height 15
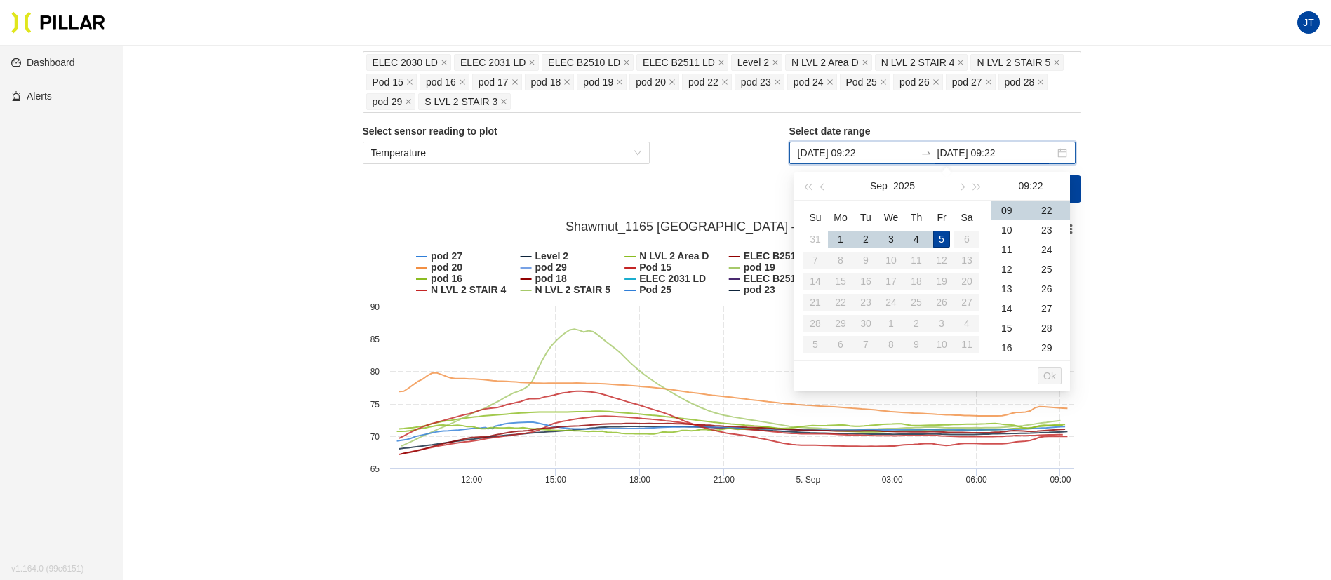
click at [1143, 242] on div "Sites / Shawmut_1165 [GEOGRAPHIC_DATA] / Compare Locations / Select locations t…" at bounding box center [721, 242] width 1129 height 506
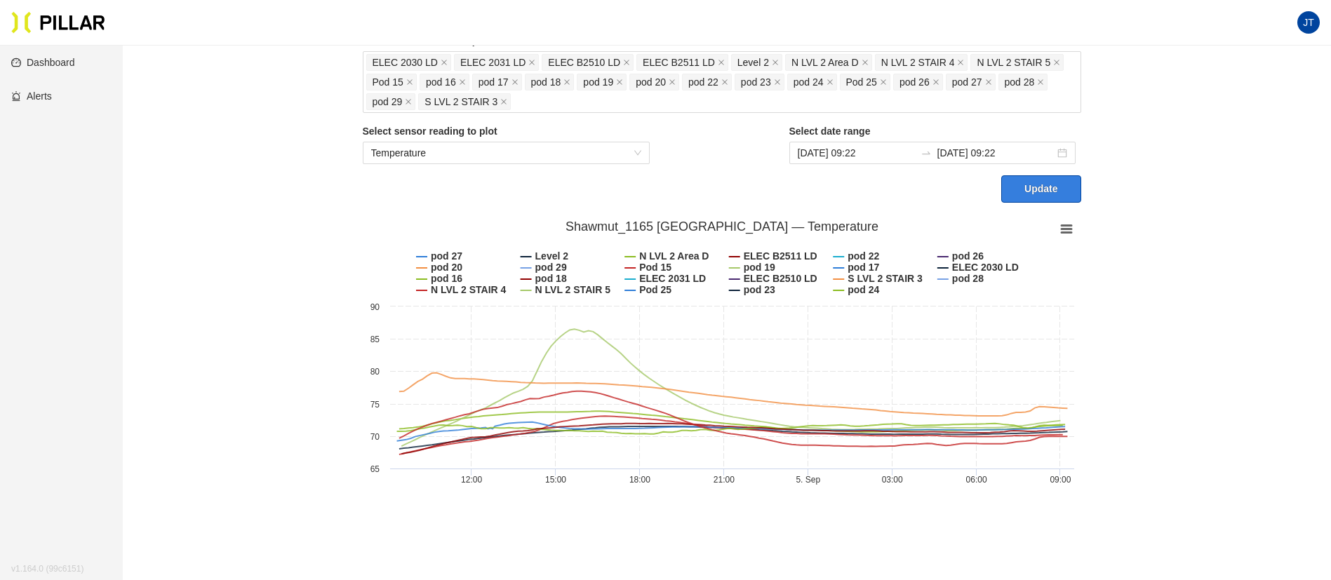
click at [1032, 190] on button "Update" at bounding box center [1041, 188] width 79 height 27
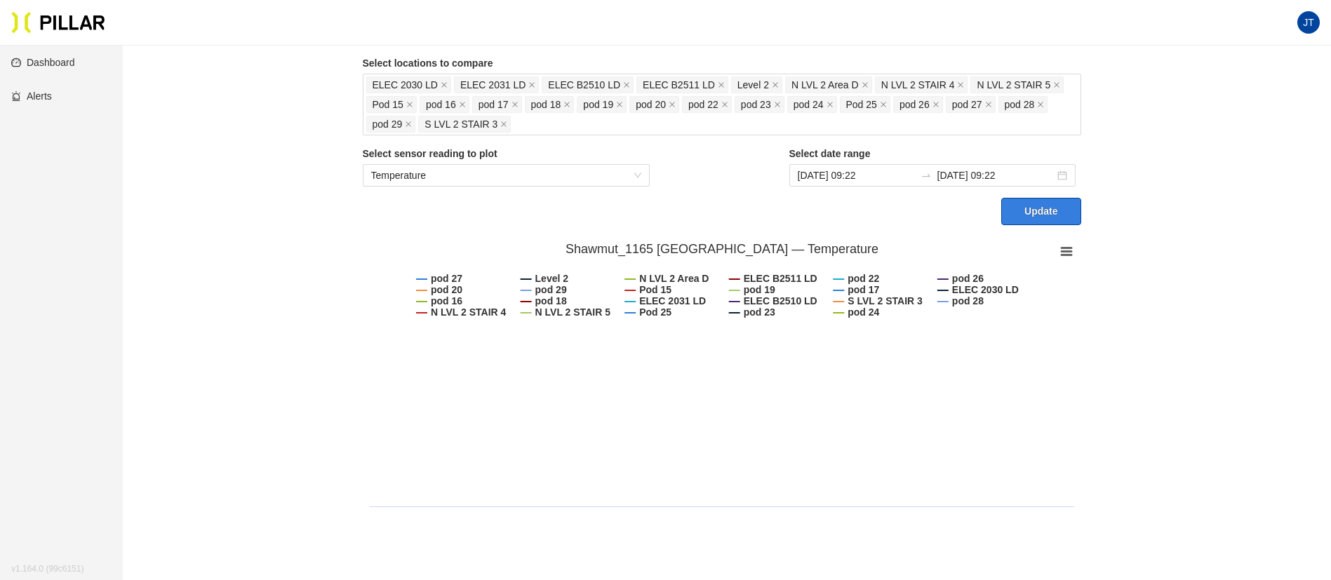
scroll to position [68, 0]
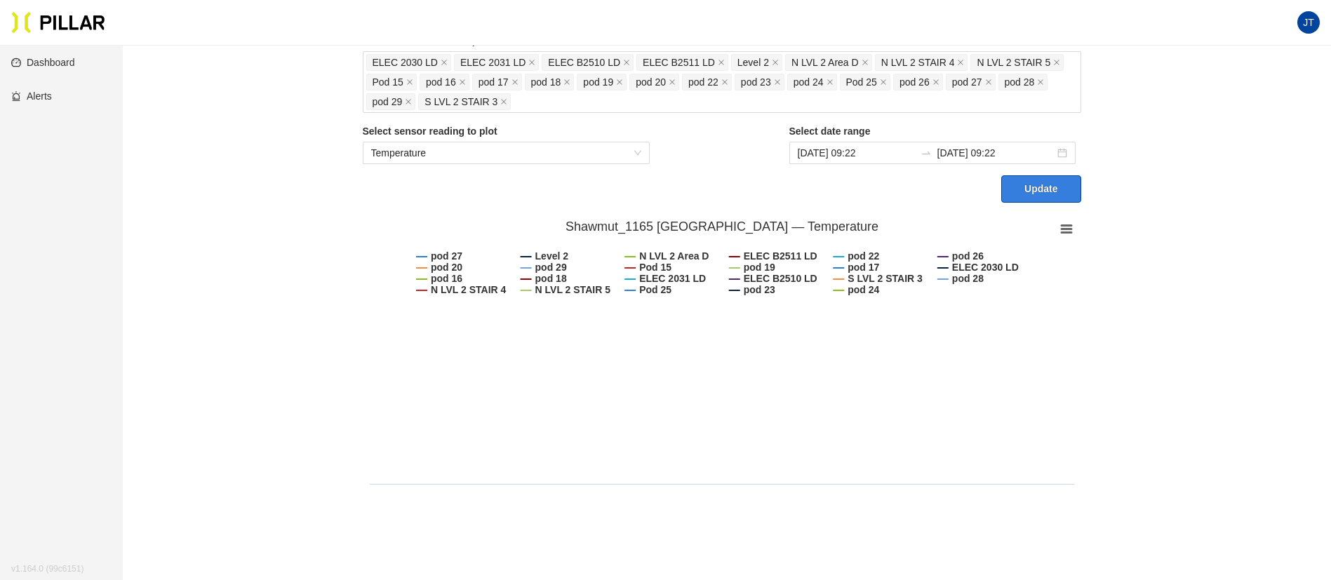
click at [1048, 188] on button "Update" at bounding box center [1041, 188] width 79 height 27
click at [601, 153] on span "Temperature" at bounding box center [506, 152] width 271 height 21
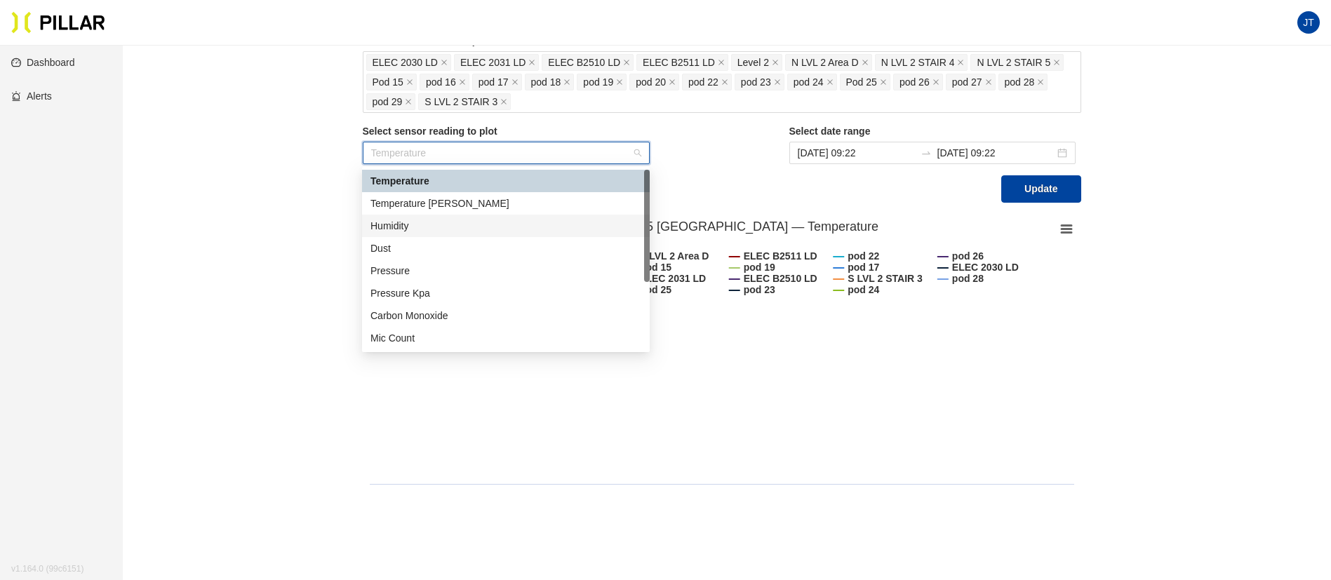
click at [420, 227] on div "Humidity" at bounding box center [506, 225] width 271 height 15
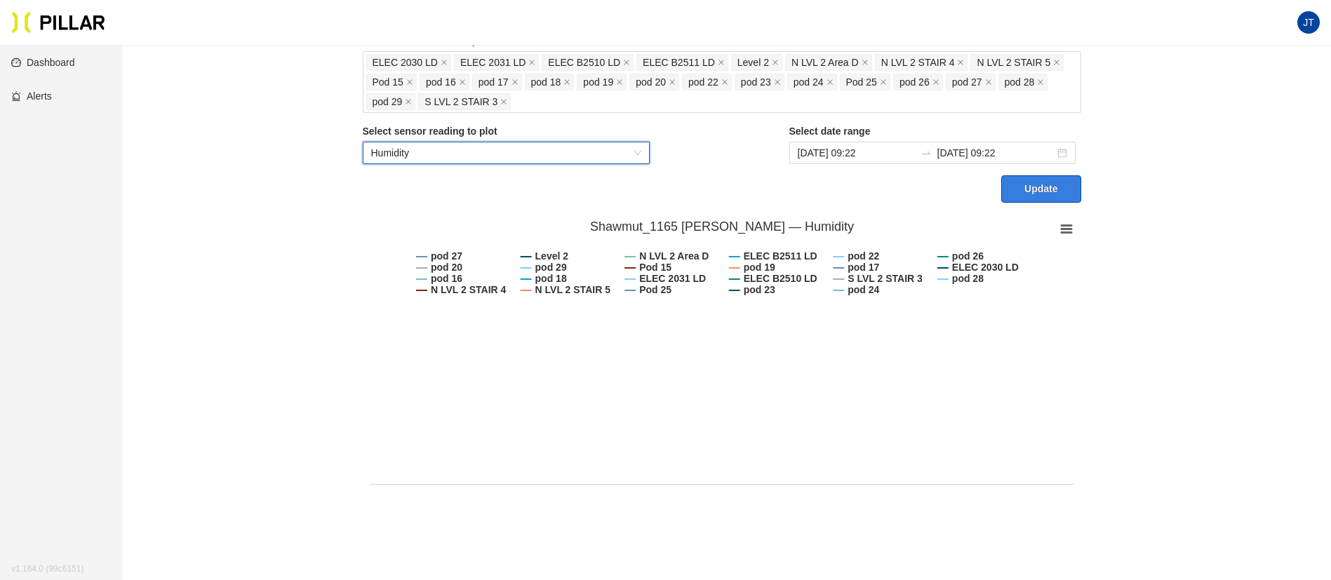
click at [1020, 187] on button "Update" at bounding box center [1041, 188] width 79 height 27
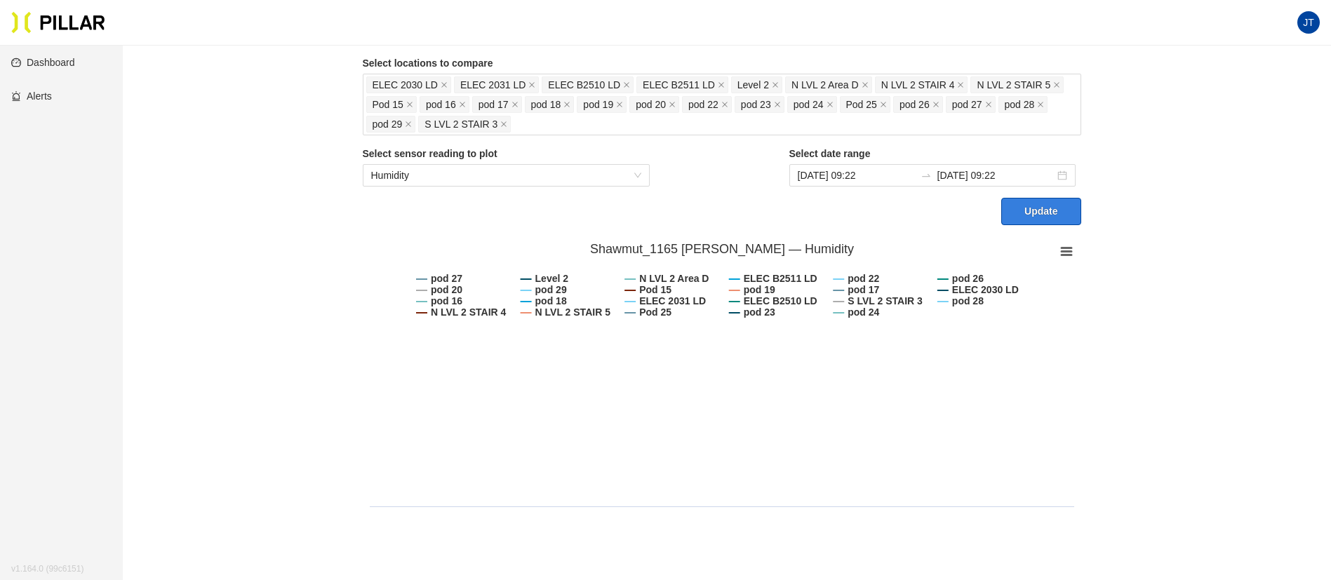
scroll to position [68, 0]
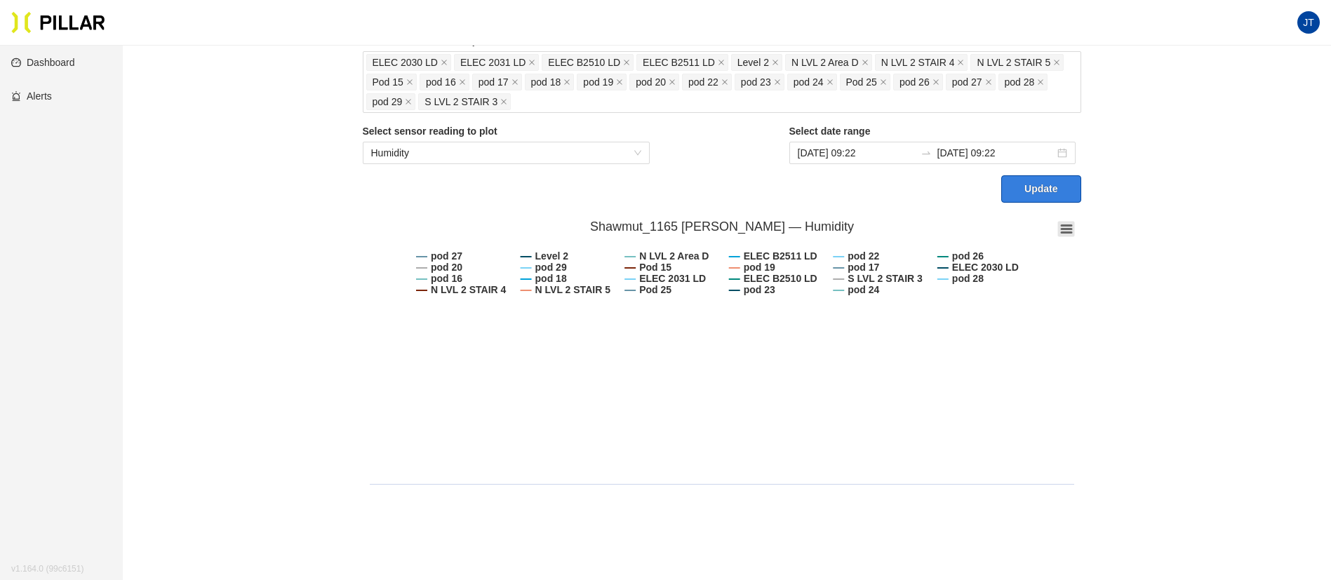
click at [1068, 230] on icon at bounding box center [1067, 229] width 10 height 7
click at [1016, 251] on li "View in full screen" at bounding box center [1025, 249] width 95 height 16
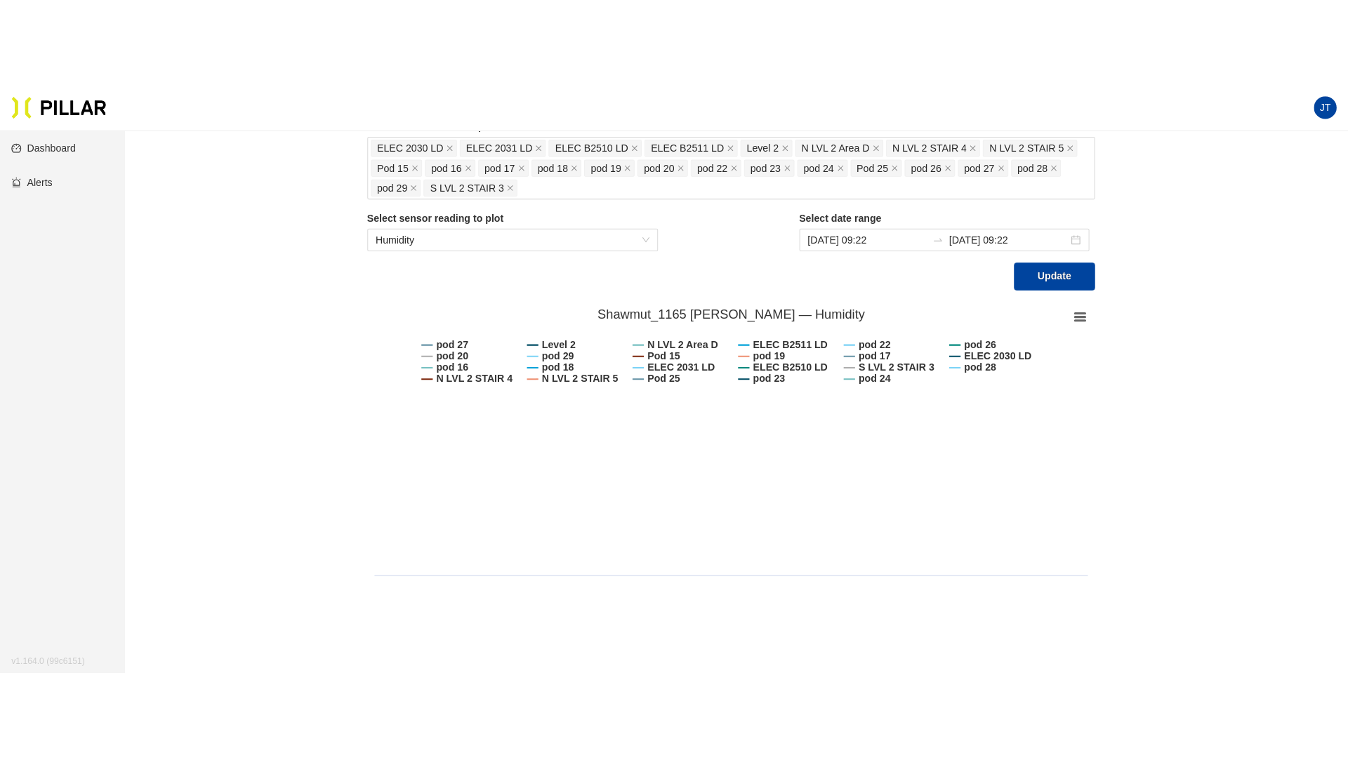
scroll to position [46, 0]
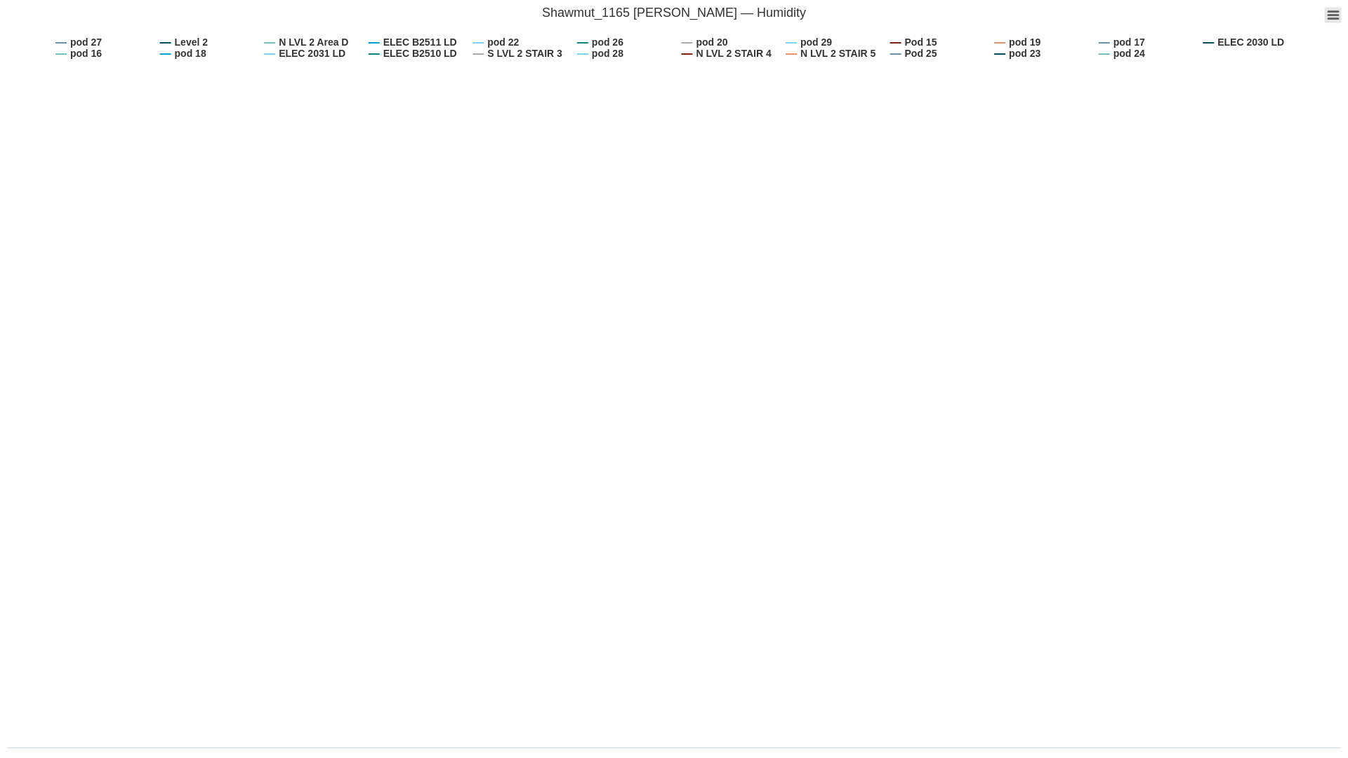
click at [1331, 12] on icon at bounding box center [1333, 15] width 10 height 7
click at [1291, 51] on li "Print chart" at bounding box center [1291, 51] width 95 height 16
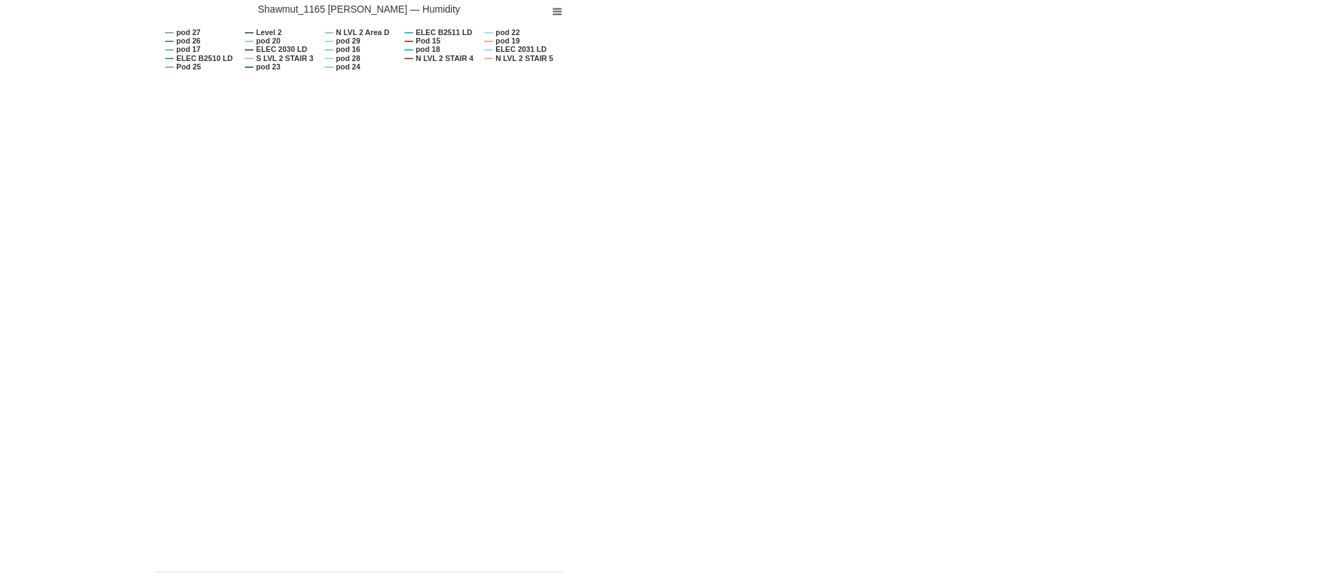
scroll to position [0, 0]
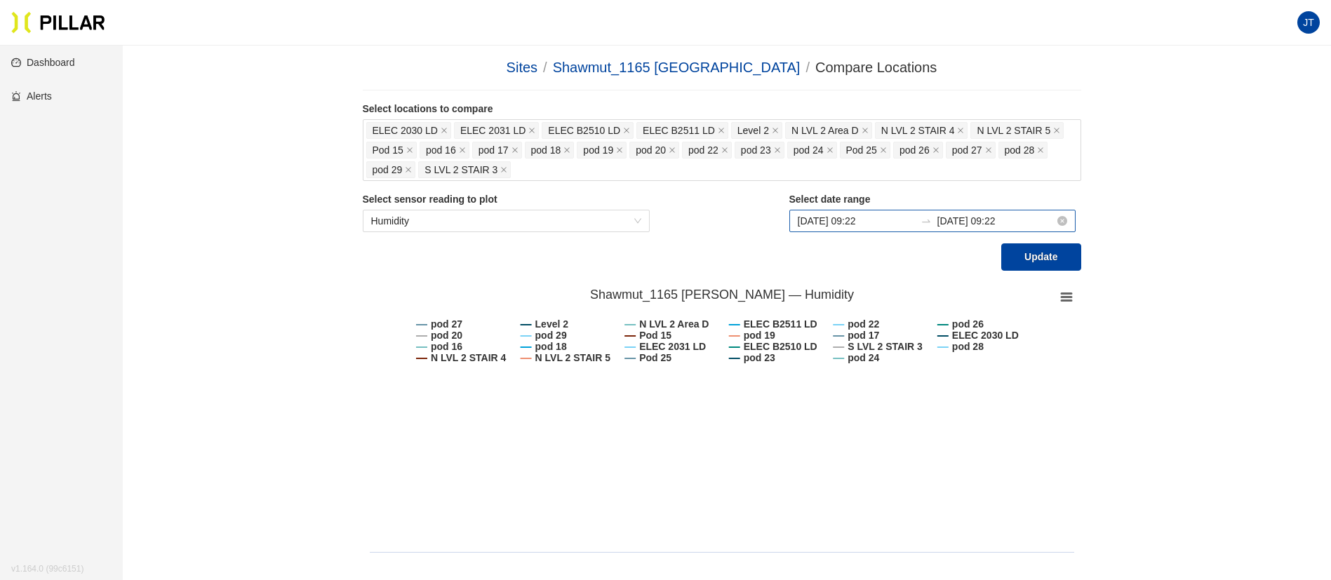
click at [881, 220] on input "[DATE] 09:22" at bounding box center [856, 220] width 117 height 15
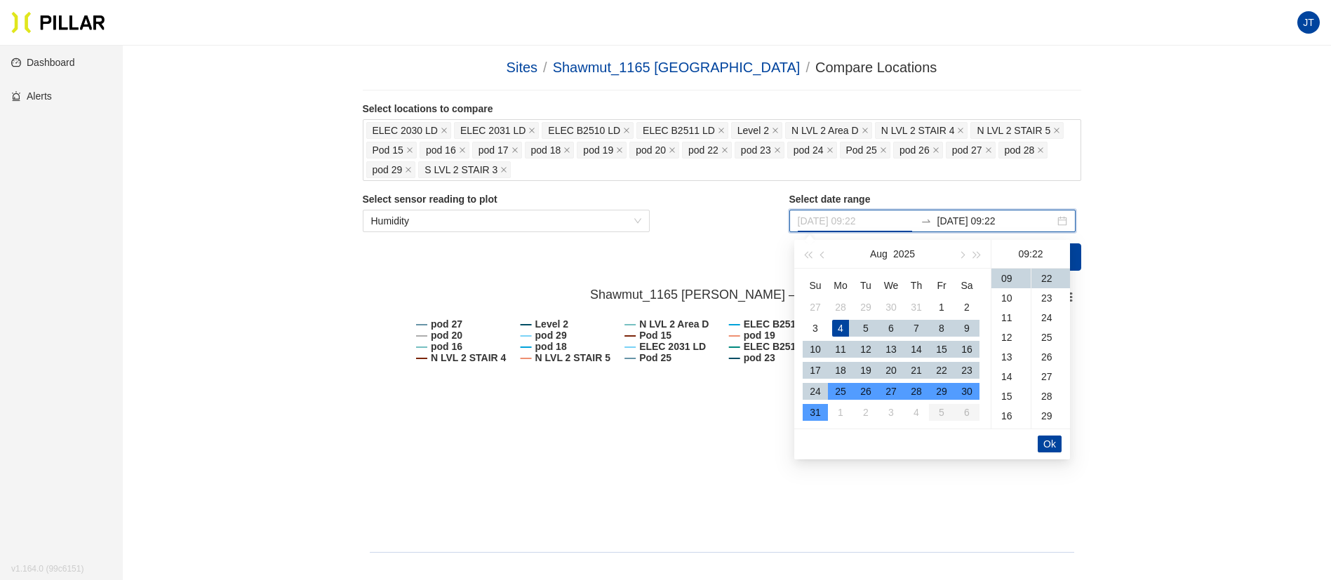
click at [844, 388] on div "25" at bounding box center [840, 391] width 17 height 17
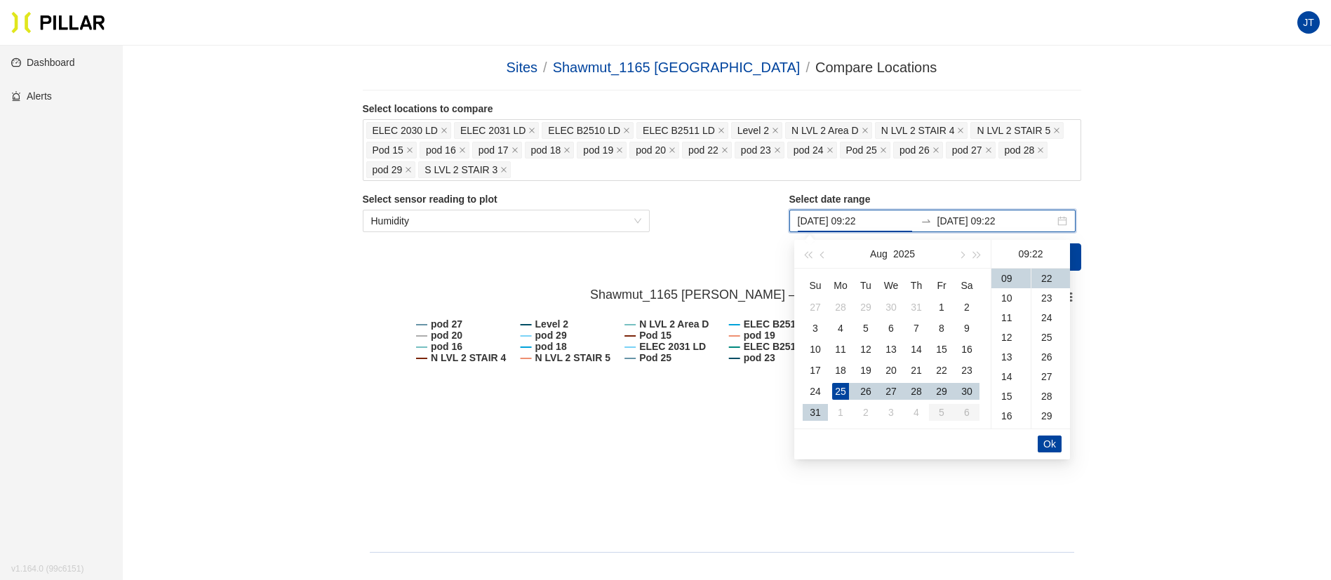
type input "[DATE] 09:22"
click at [1049, 444] on span "Ok" at bounding box center [1050, 444] width 13 height 15
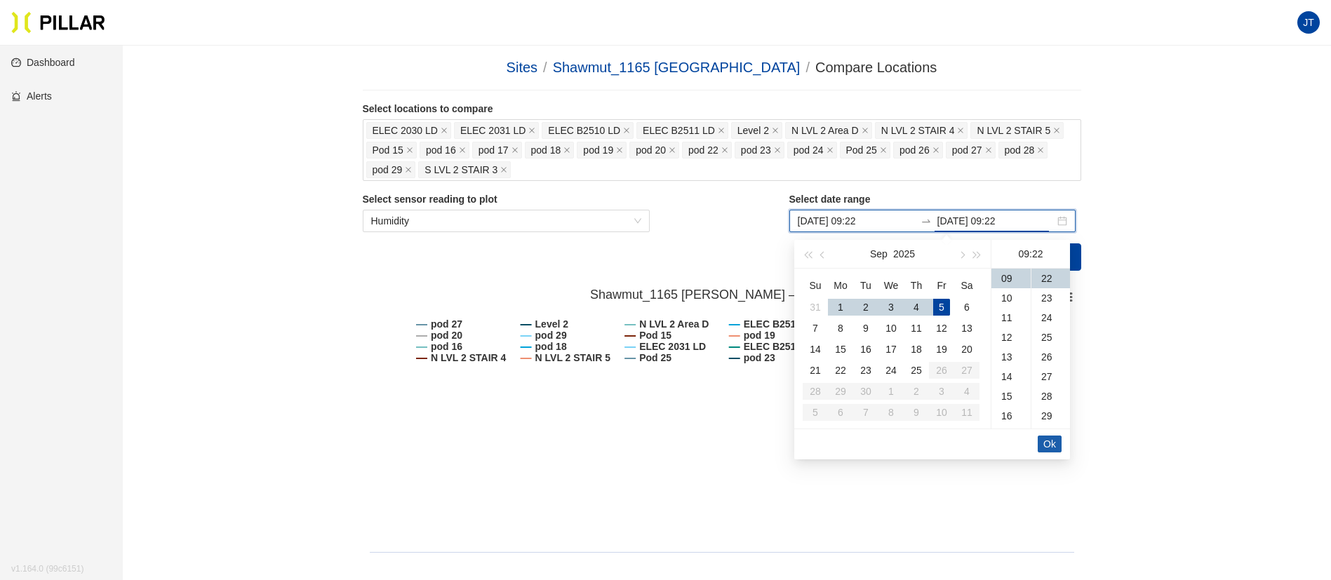
click at [1049, 447] on span "Ok" at bounding box center [1050, 444] width 13 height 15
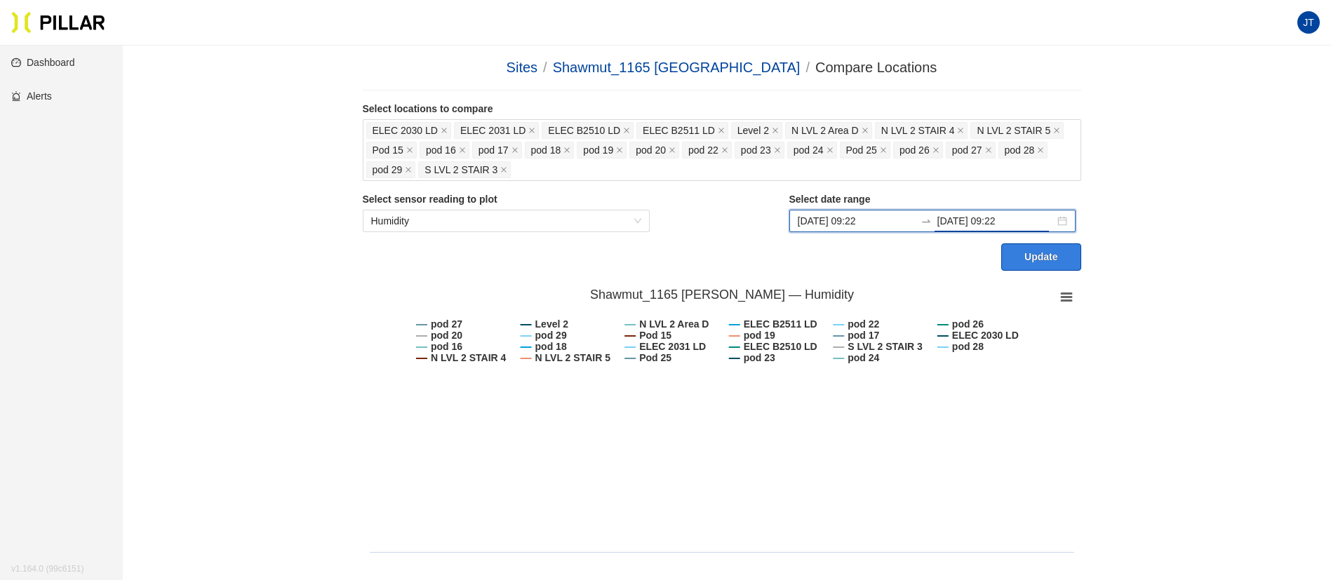
click at [1035, 253] on button "Update" at bounding box center [1041, 257] width 79 height 27
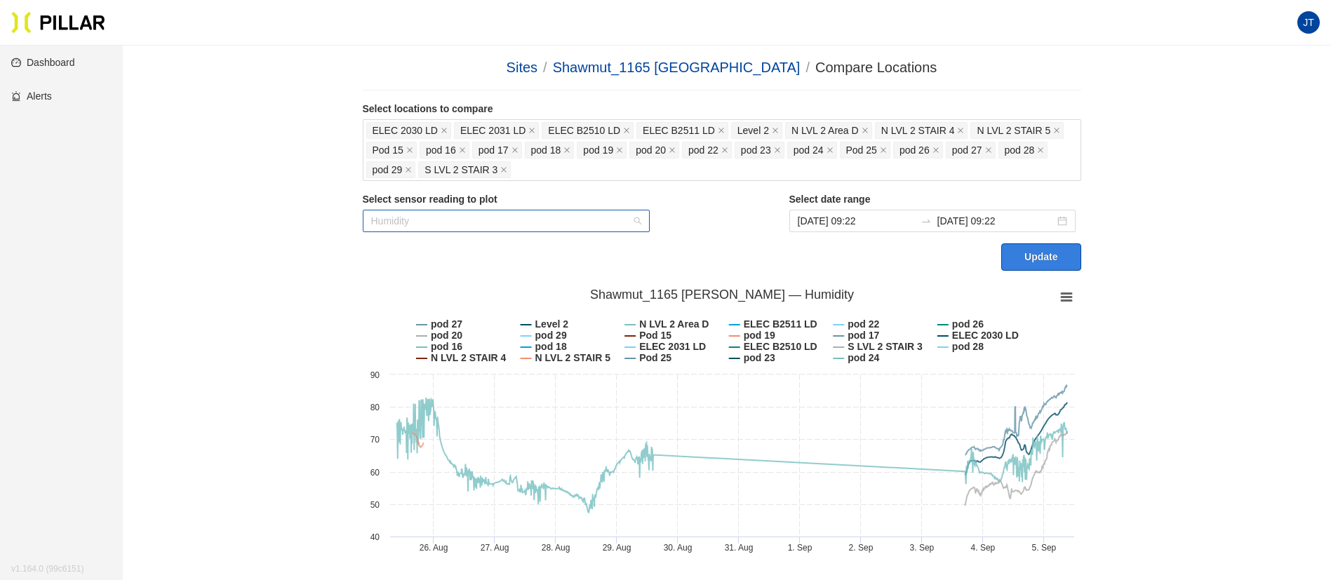
click at [637, 220] on span "Humidity" at bounding box center [506, 221] width 271 height 21
